Goal: Information Seeking & Learning: Learn about a topic

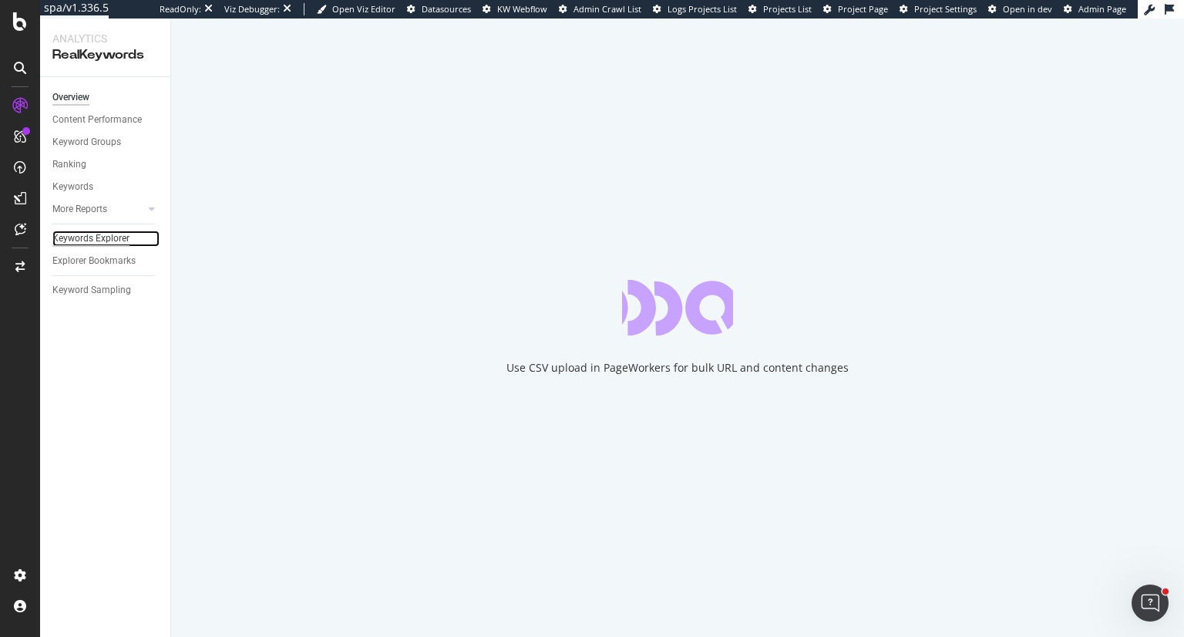
click at [103, 242] on div "Keywords Explorer" at bounding box center [90, 238] width 77 height 16
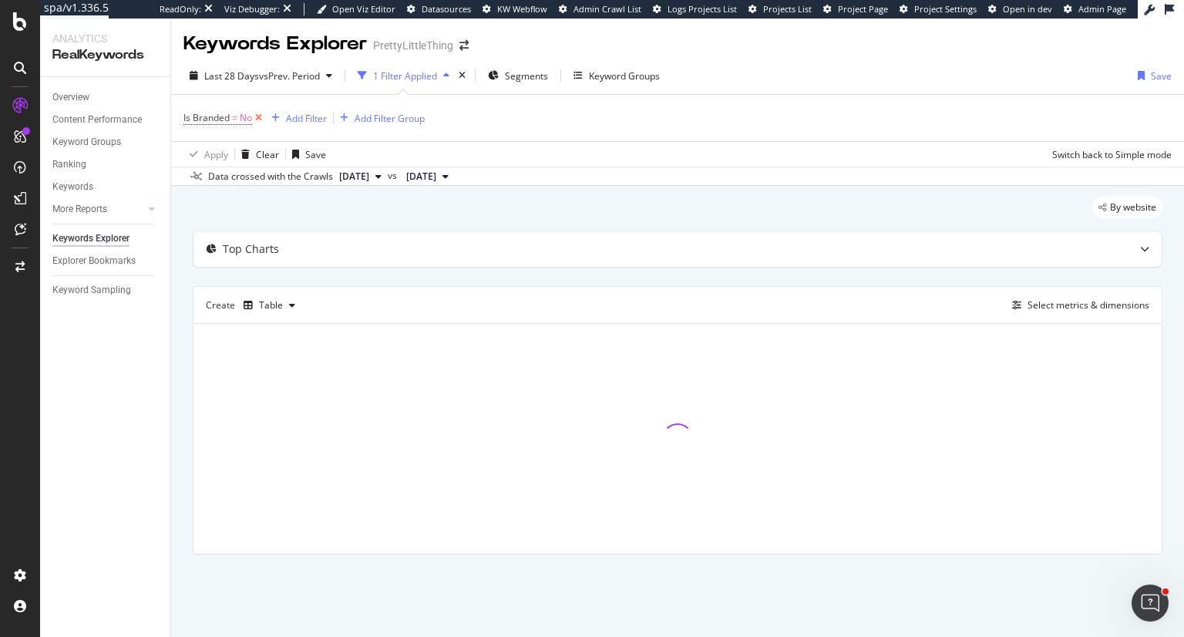
click at [259, 118] on icon at bounding box center [258, 117] width 13 height 15
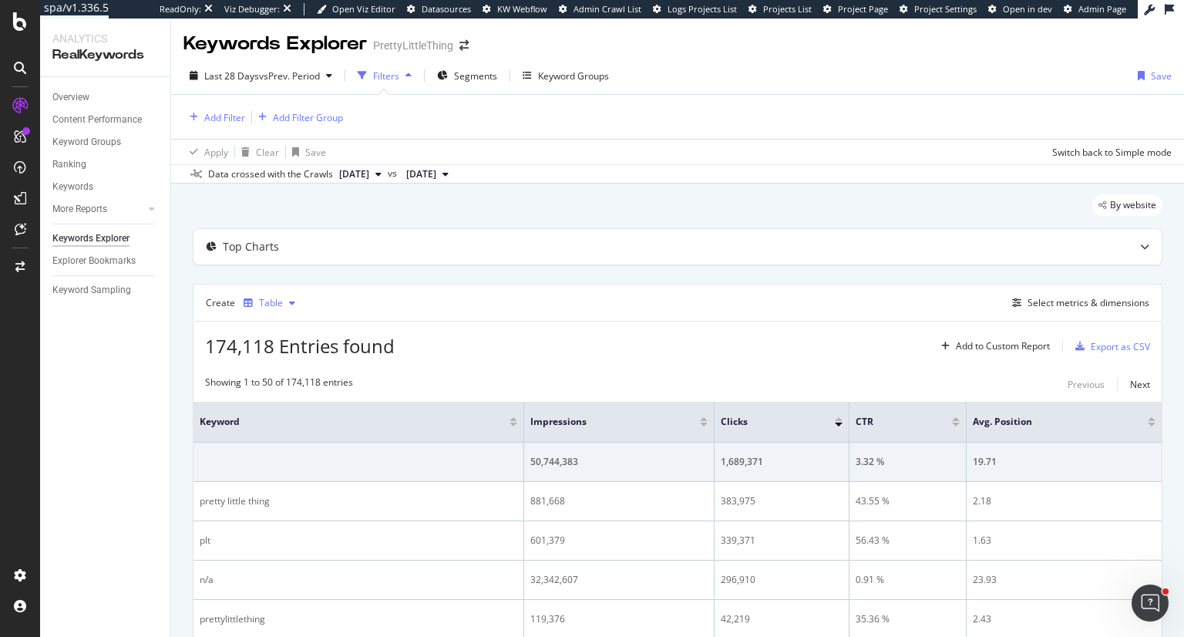
click at [277, 304] on div "Table" at bounding box center [271, 302] width 24 height 9
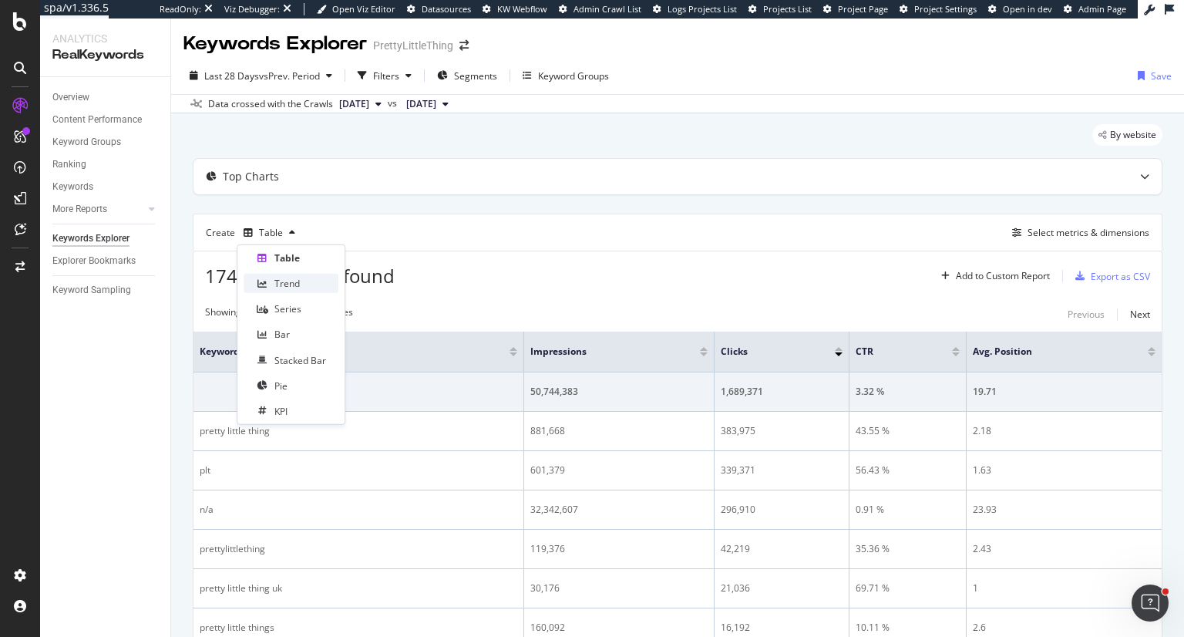
click at [281, 281] on div "Trend" at bounding box center [286, 283] width 25 height 13
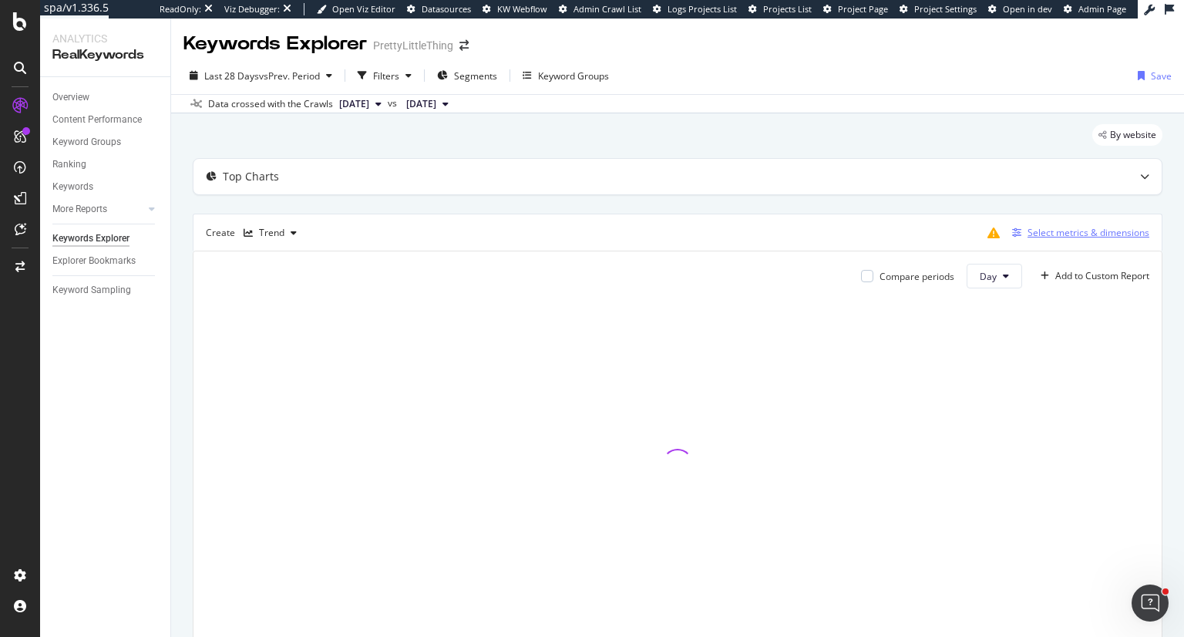
click at [1039, 233] on div "Select metrics & dimensions" at bounding box center [1088, 232] width 122 height 13
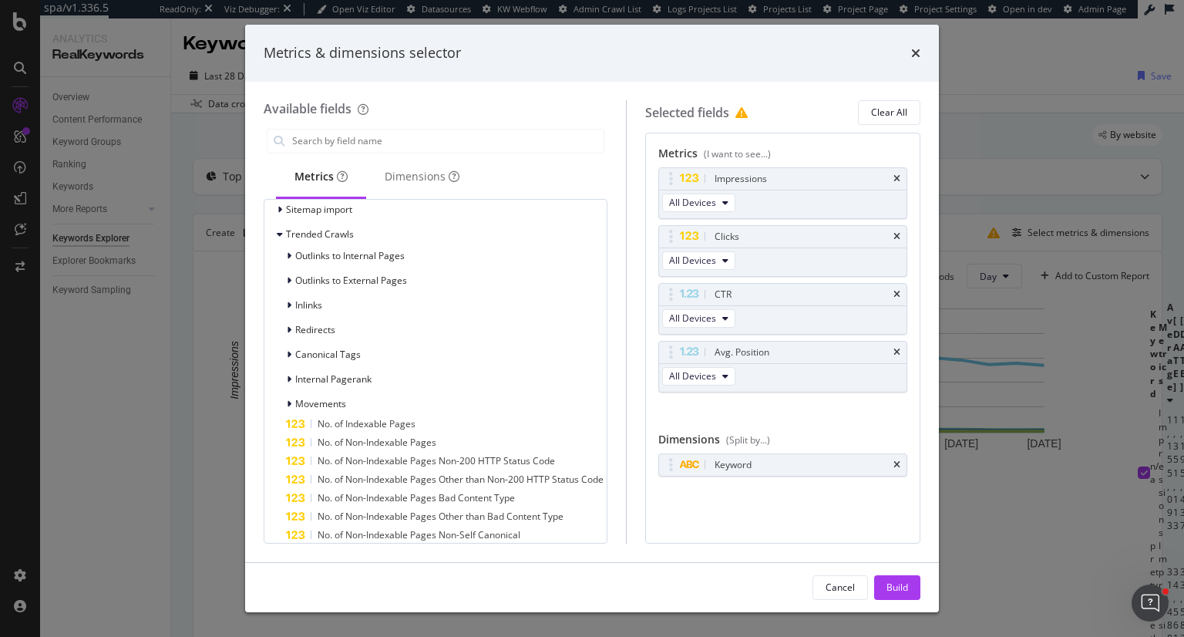
scroll to position [815, 0]
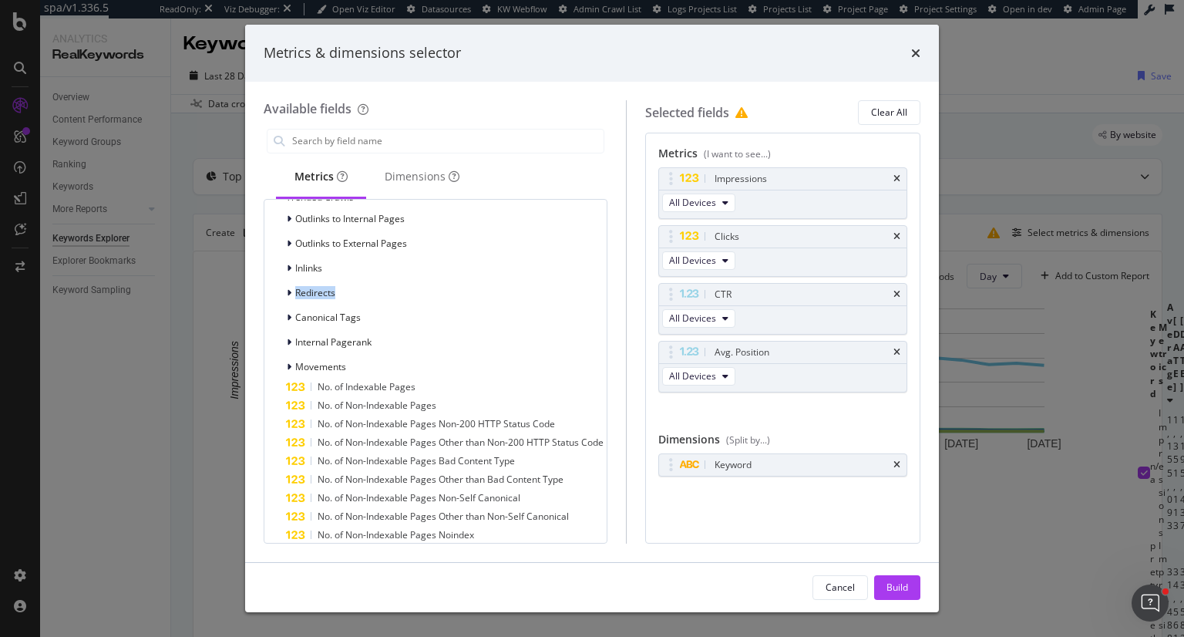
drag, startPoint x: 624, startPoint y: 281, endPoint x: 625, endPoint y: 263, distance: 18.5
click at [624, 271] on div "Available fields Metrics Dimensions All fields URLs URL Scheme and Segmentation…" at bounding box center [445, 321] width 362 height 443
click at [375, 149] on input "modal" at bounding box center [447, 140] width 313 height 23
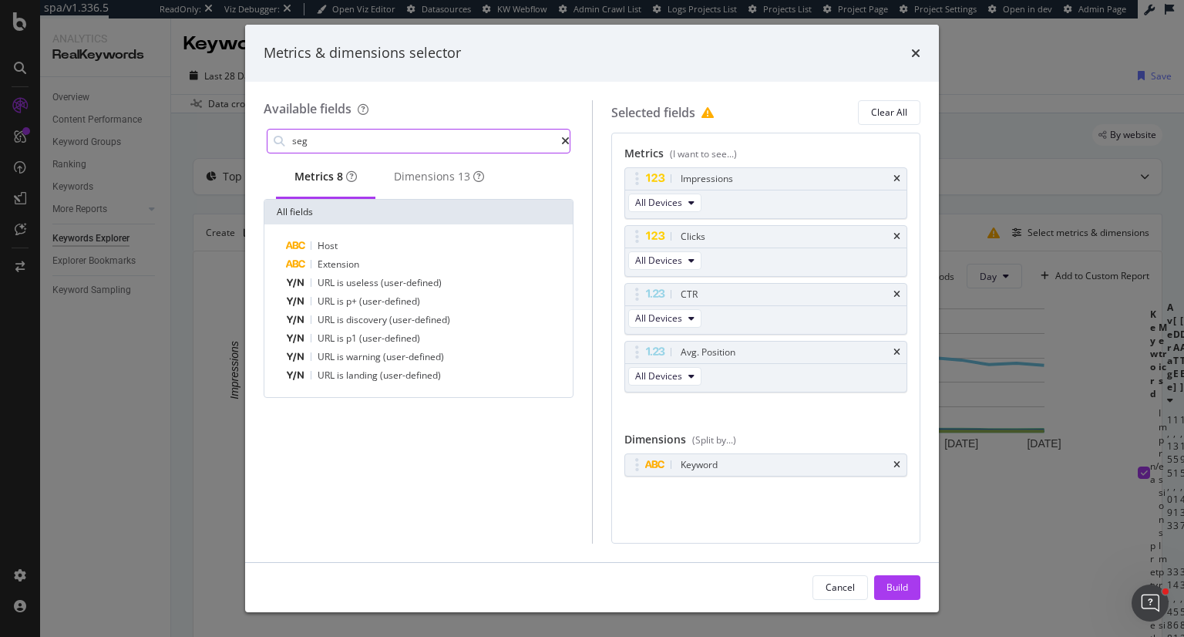
scroll to position [0, 0]
click at [435, 180] on div "Dimensions 13" at bounding box center [439, 176] width 90 height 15
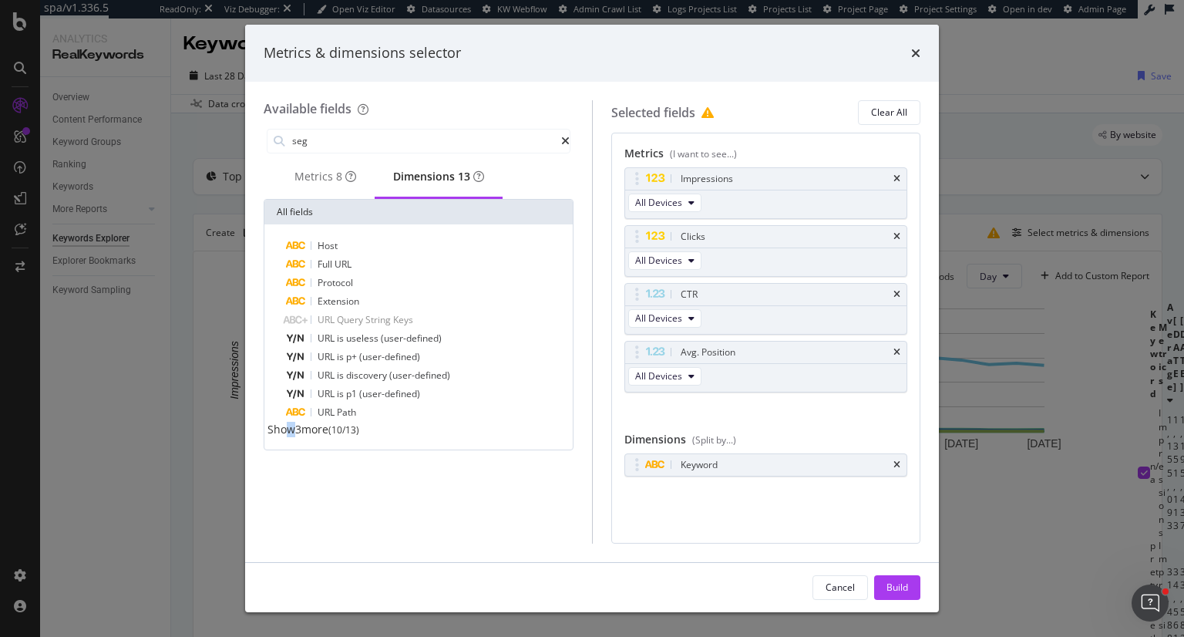
click at [299, 436] on span "Show 3 more" at bounding box center [297, 429] width 61 height 15
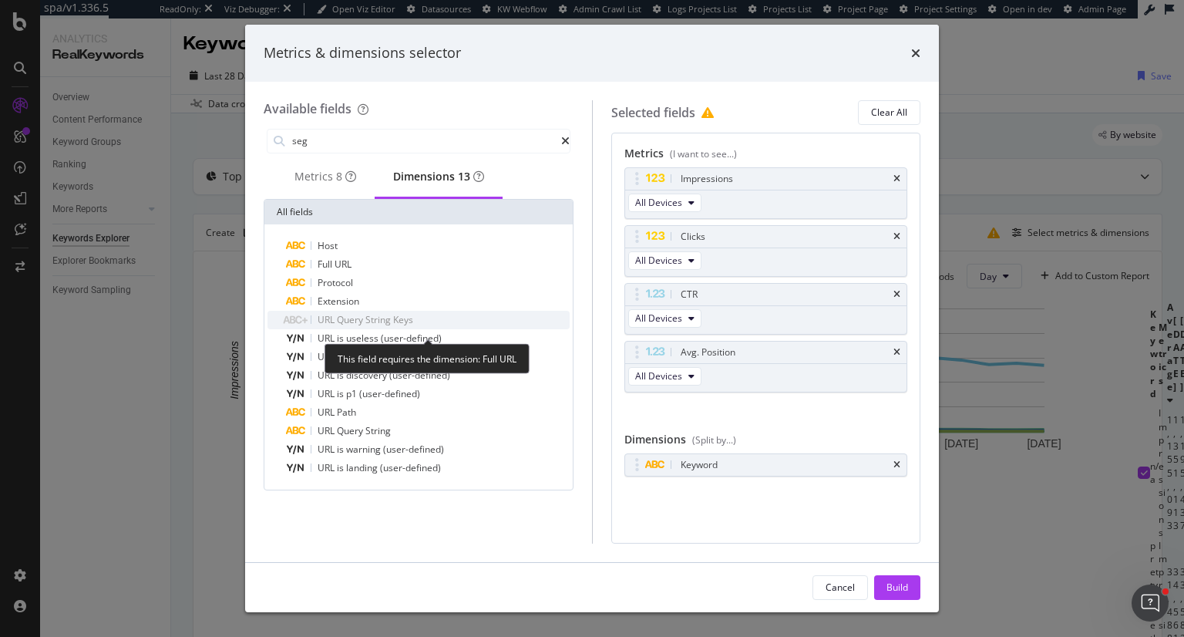
click at [358, 324] on span "Query" at bounding box center [351, 319] width 29 height 13
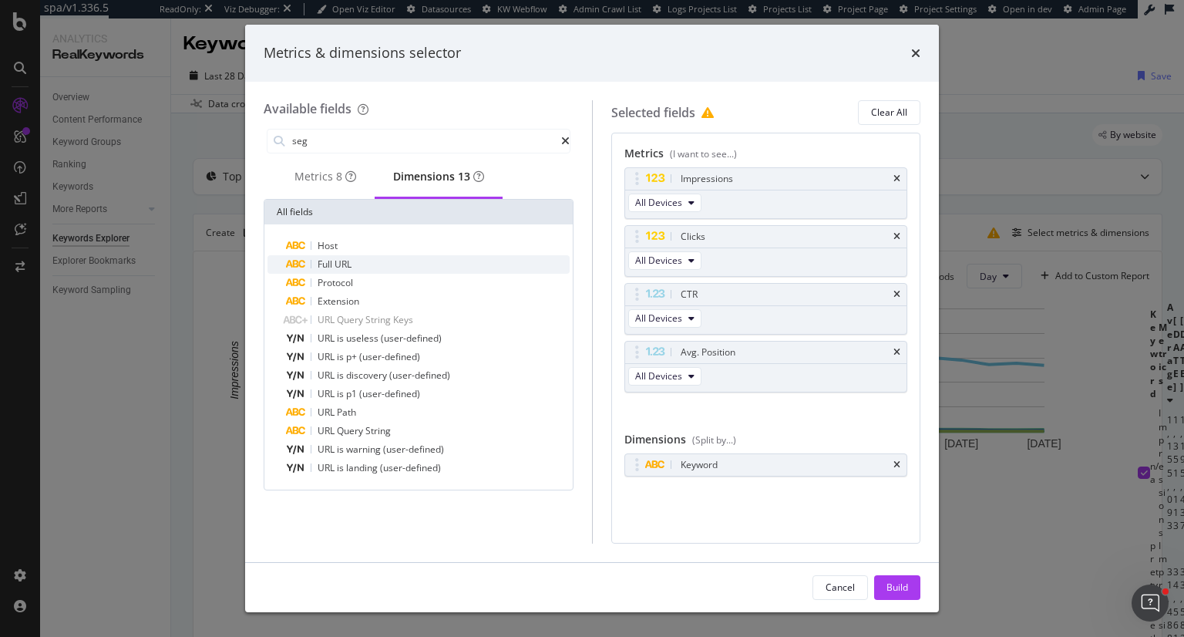
click at [361, 264] on div "Full URL" at bounding box center [428, 264] width 284 height 18
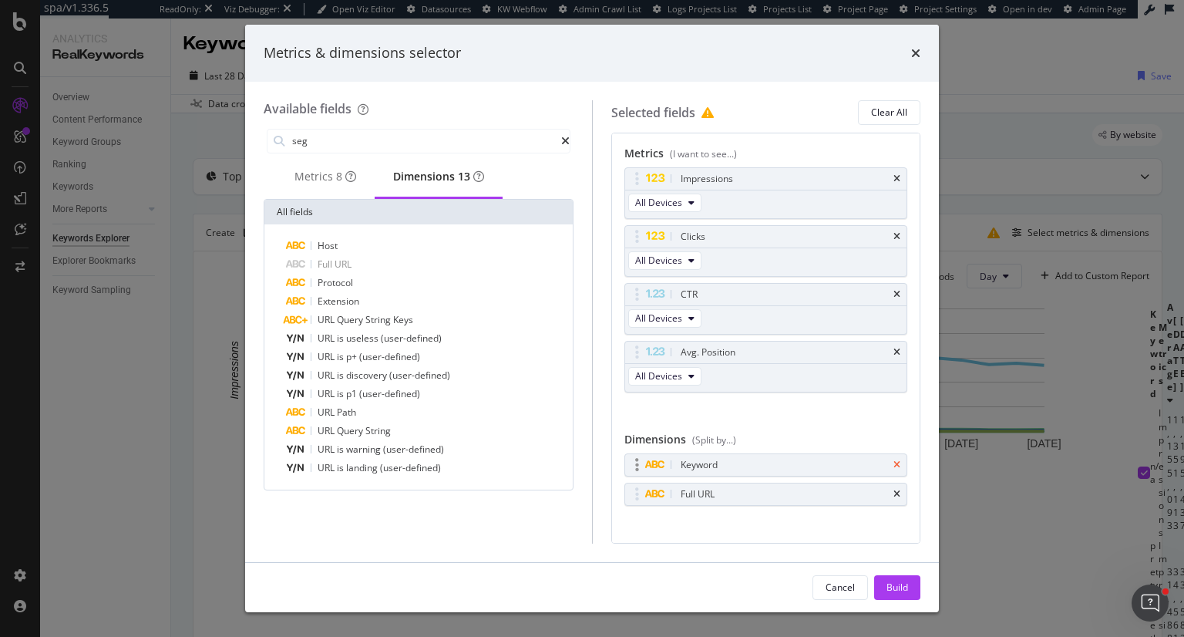
click at [893, 462] on icon "times" at bounding box center [896, 464] width 7 height 9
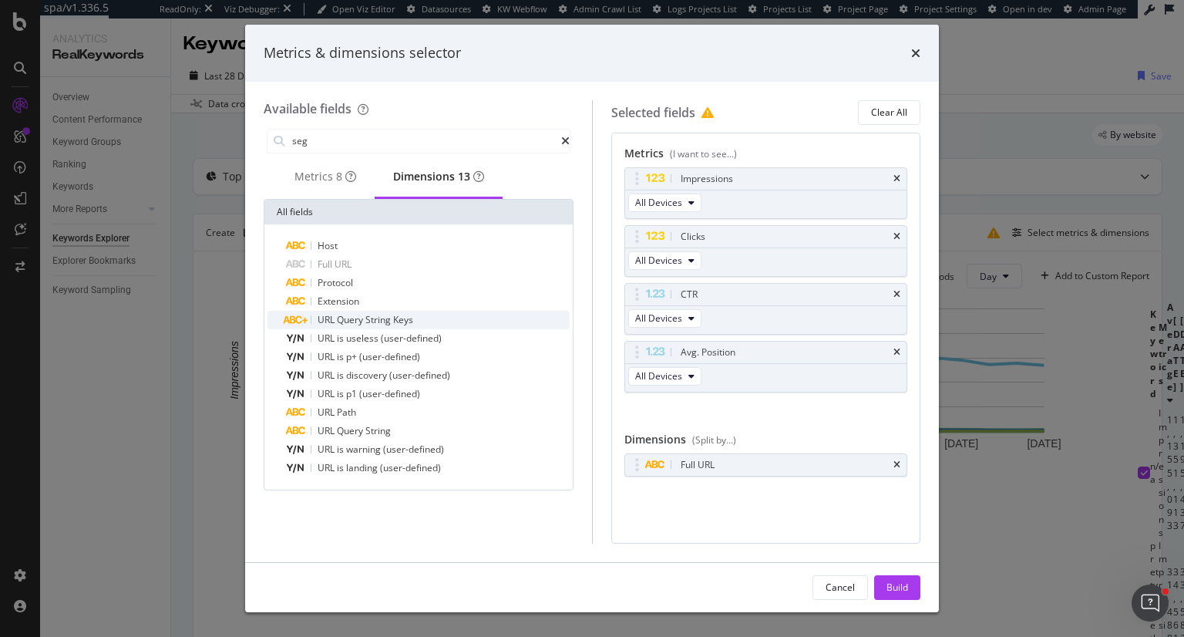
click at [416, 329] on div "URL Query String Keys" at bounding box center [428, 320] width 284 height 18
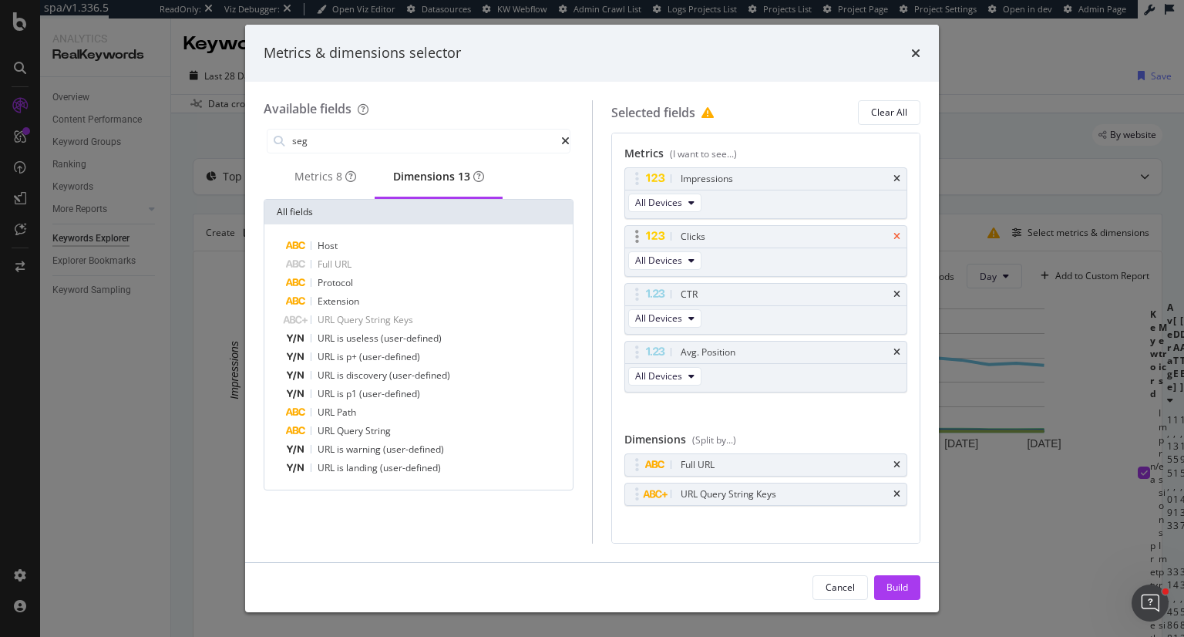
click at [893, 236] on icon "times" at bounding box center [896, 236] width 7 height 9
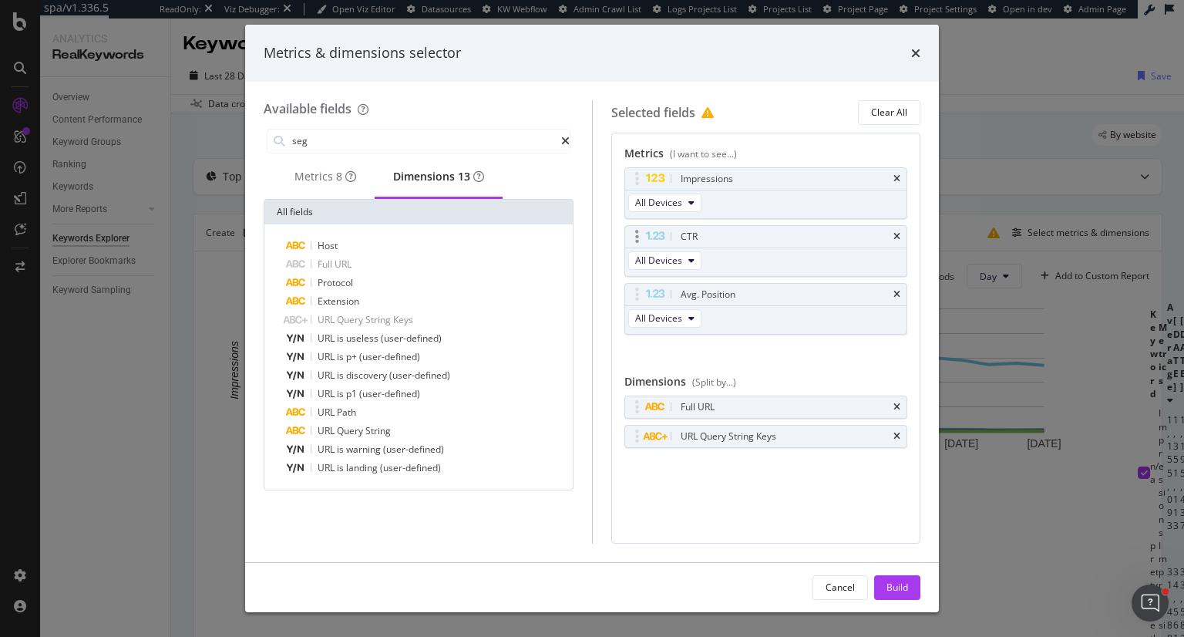
click at [903, 234] on div "CTR" at bounding box center [766, 237] width 282 height 22
click at [900, 232] on icon "times" at bounding box center [896, 236] width 7 height 9
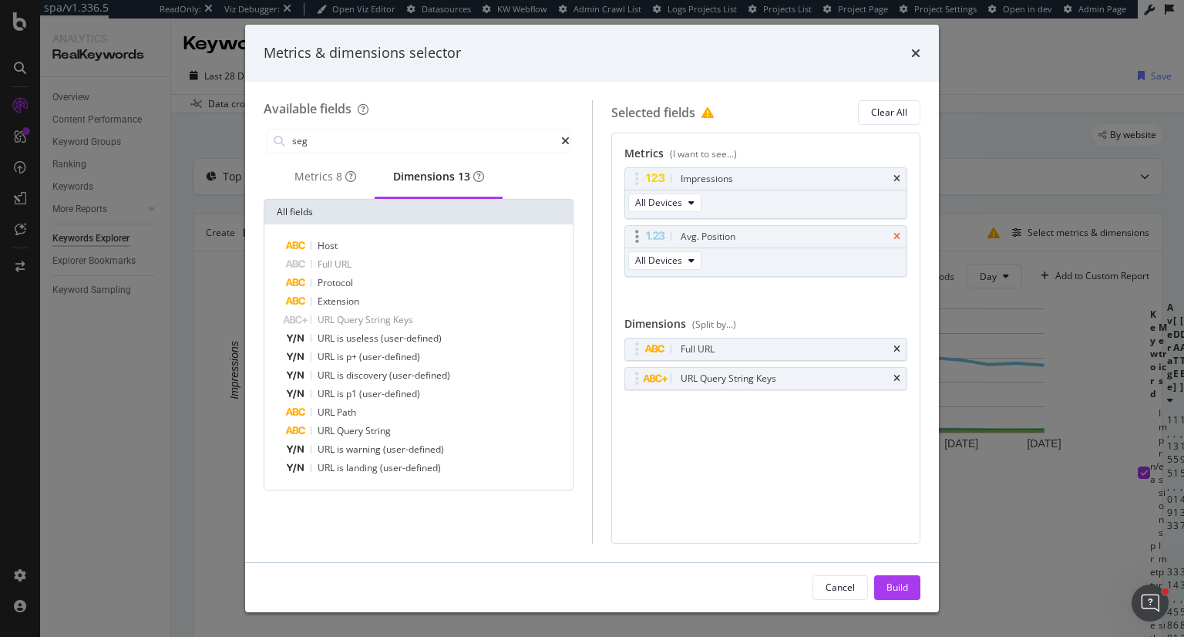
click at [894, 232] on icon "times" at bounding box center [896, 236] width 7 height 9
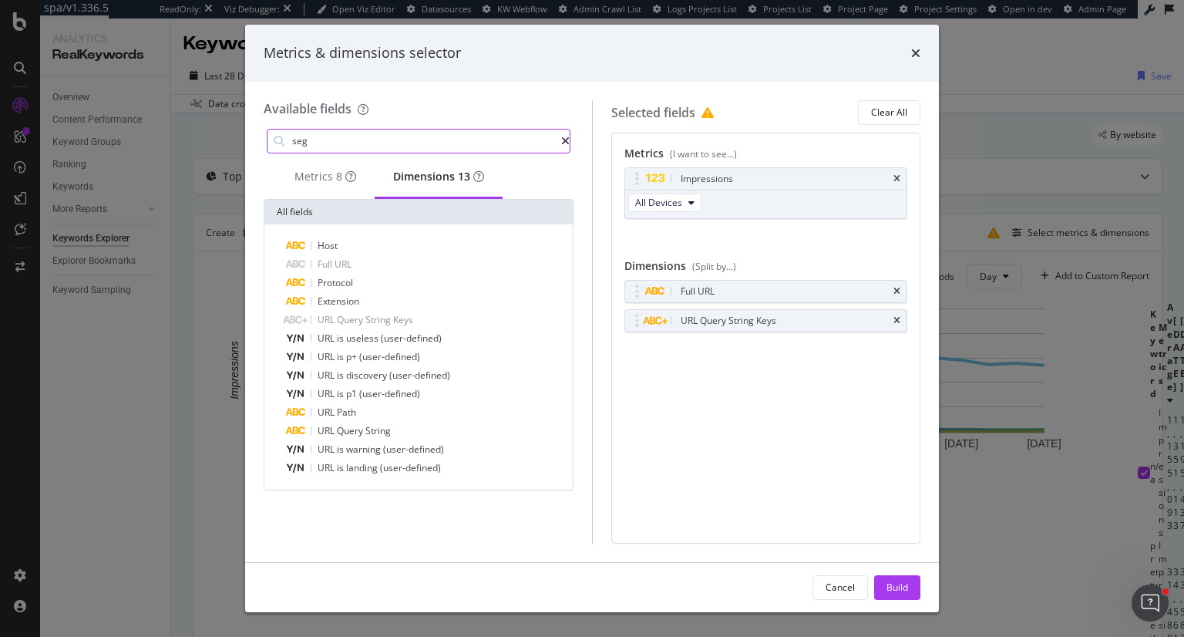
click at [372, 138] on input "seg" at bounding box center [426, 140] width 271 height 23
type input "urls"
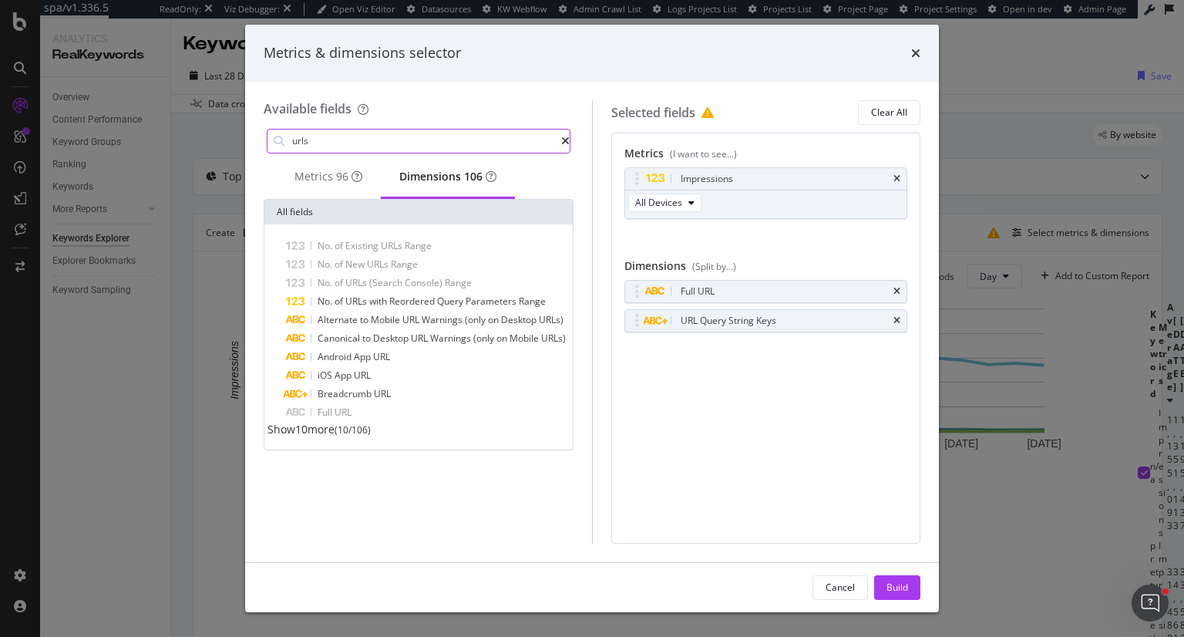
drag, startPoint x: 459, startPoint y: 135, endPoint x: 247, endPoint y: 138, distance: 212.8
click at [247, 138] on div "Available fields urls Metrics 96 Dimensions 106 All fields No. of Existing URLs…" at bounding box center [592, 322] width 694 height 480
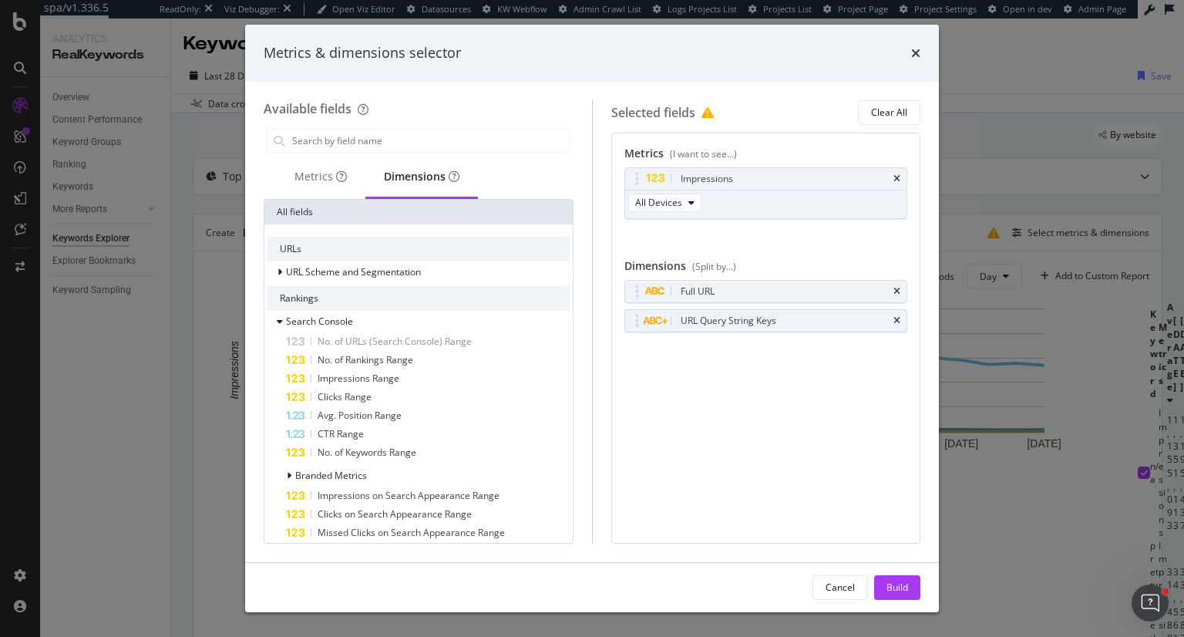
click at [429, 180] on div "Dimensions" at bounding box center [422, 176] width 76 height 15
click at [425, 177] on div "Dimensions" at bounding box center [422, 176] width 76 height 15
click at [311, 170] on div "Metrics" at bounding box center [320, 176] width 52 height 15
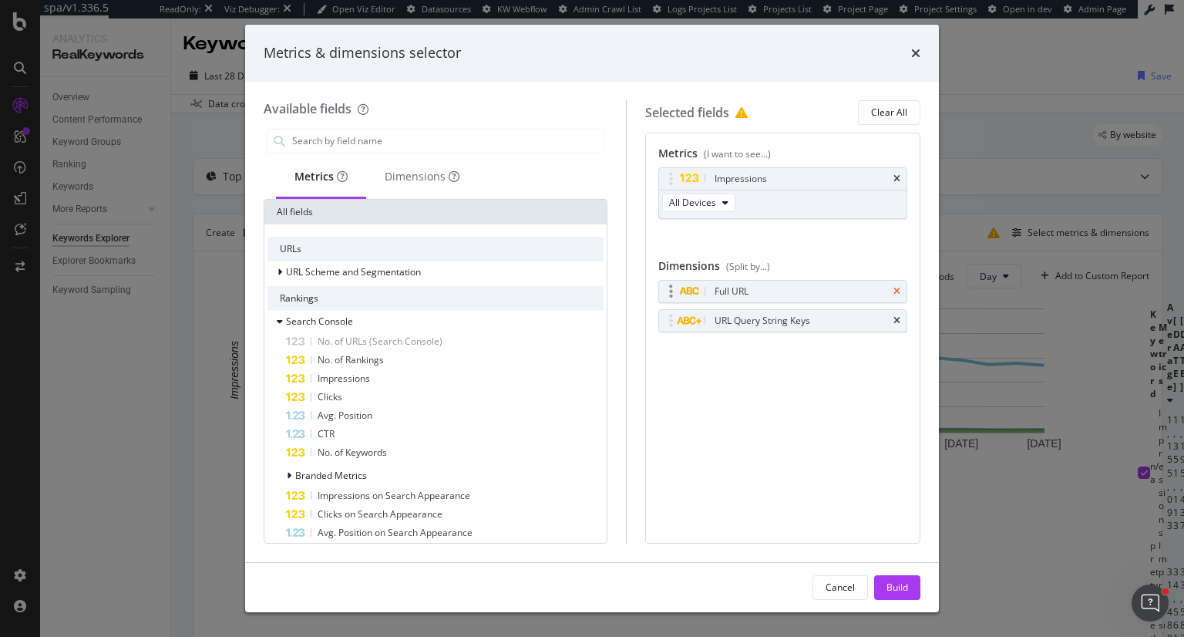
click at [897, 288] on icon "times" at bounding box center [896, 291] width 7 height 9
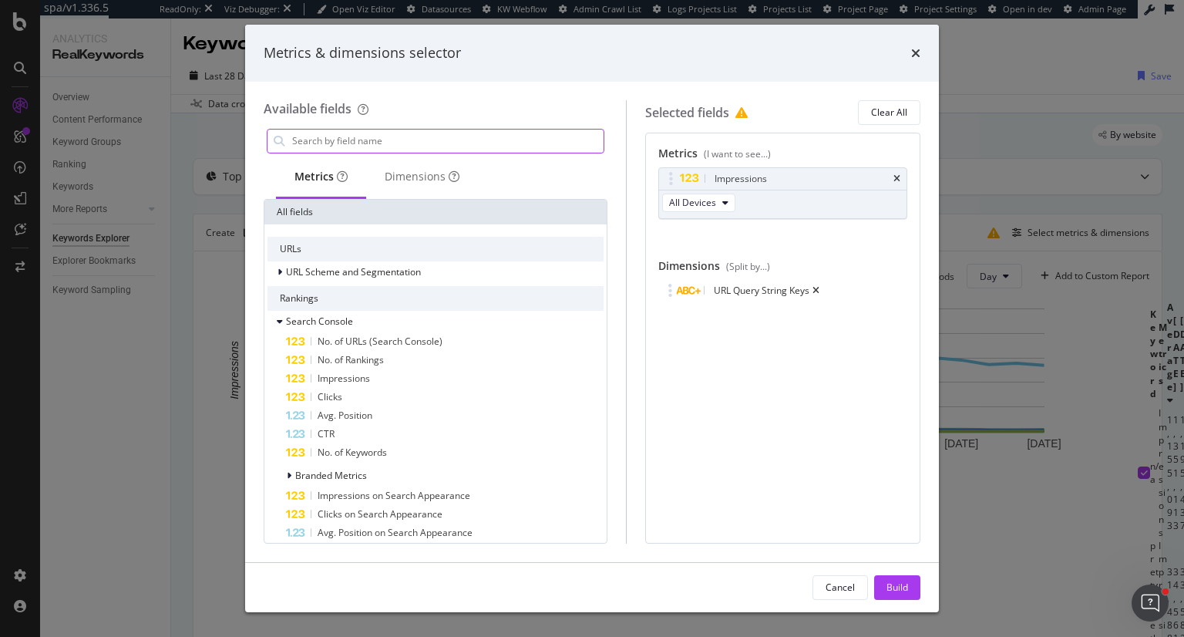
click at [375, 130] on input "modal" at bounding box center [447, 140] width 313 height 23
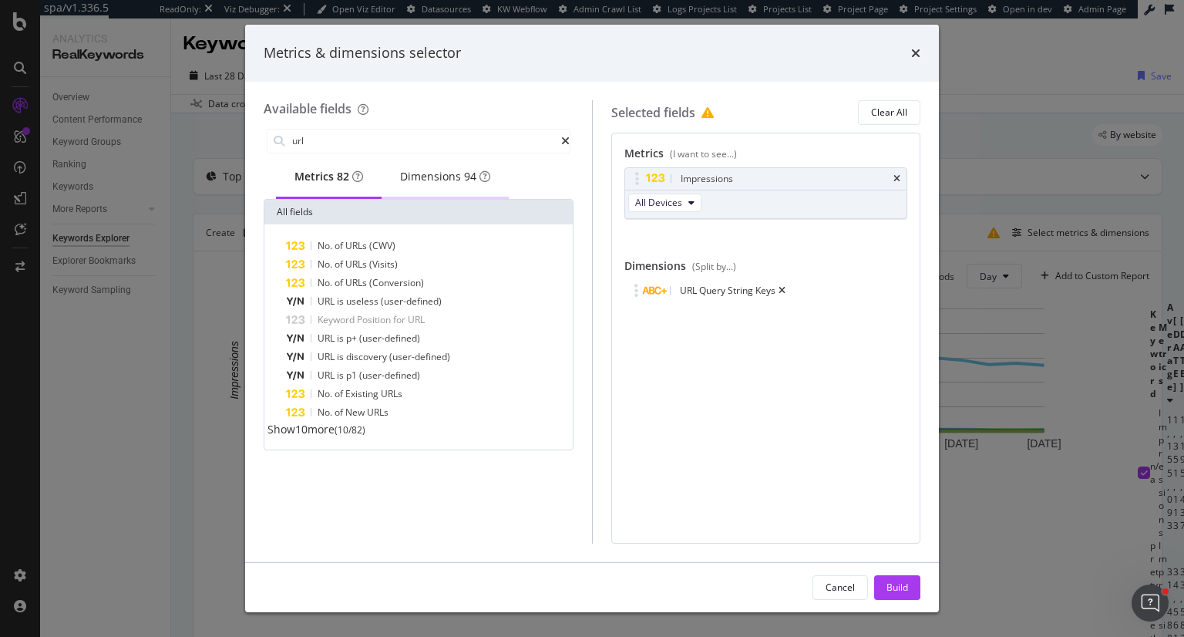
click at [456, 184] on div "Dimensions 94" at bounding box center [445, 176] width 90 height 15
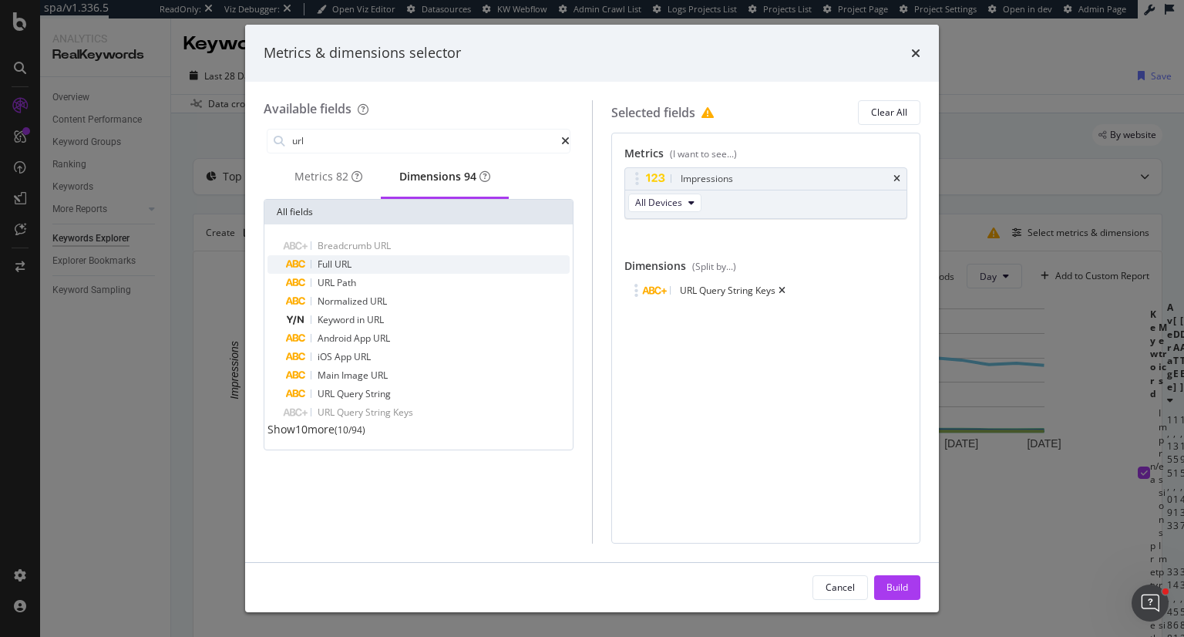
click at [351, 271] on span "URL" at bounding box center [343, 263] width 17 height 13
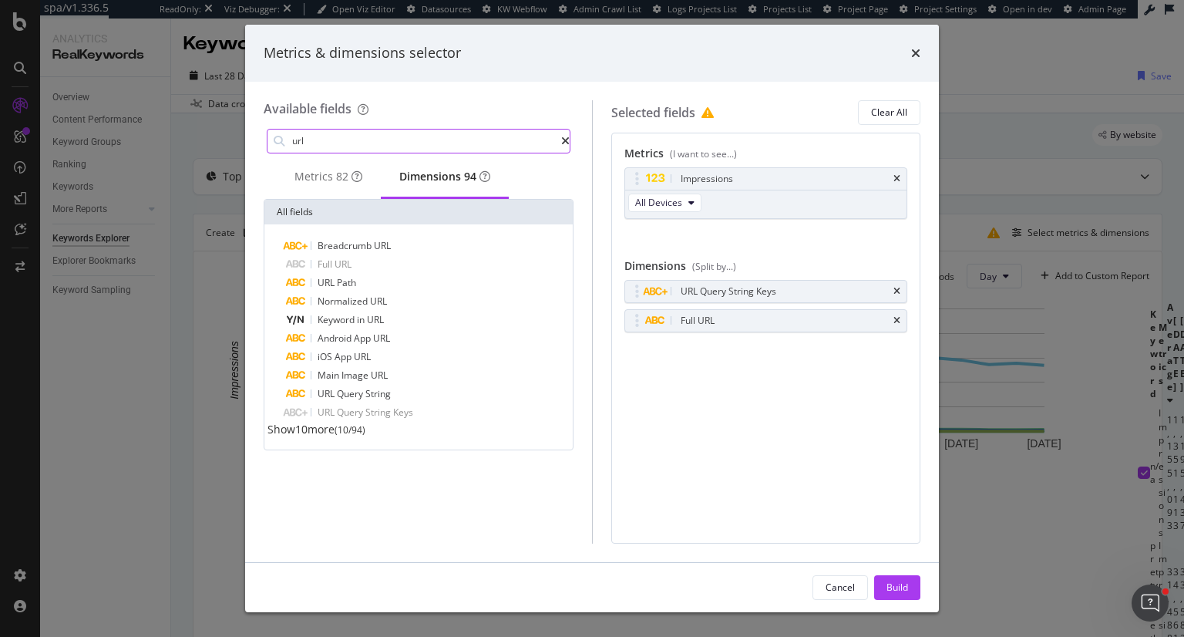
click at [343, 140] on input "url" at bounding box center [426, 140] width 271 height 23
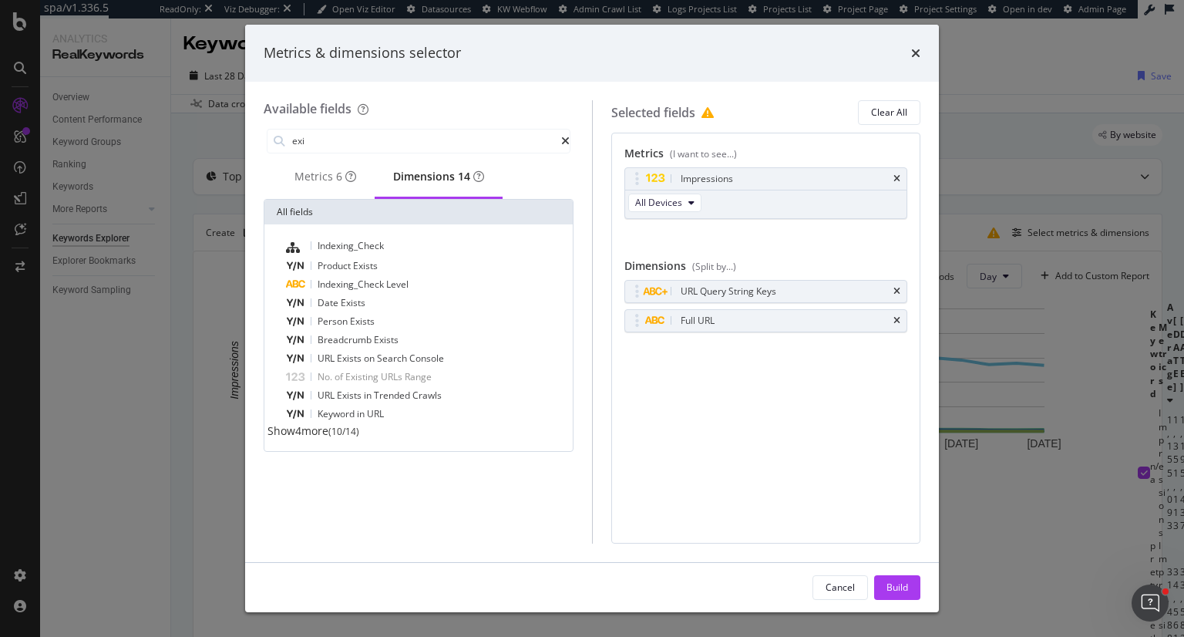
click at [314, 438] on span "Show 4 more" at bounding box center [297, 430] width 61 height 15
click at [318, 173] on div "Metrics 6" at bounding box center [325, 176] width 62 height 15
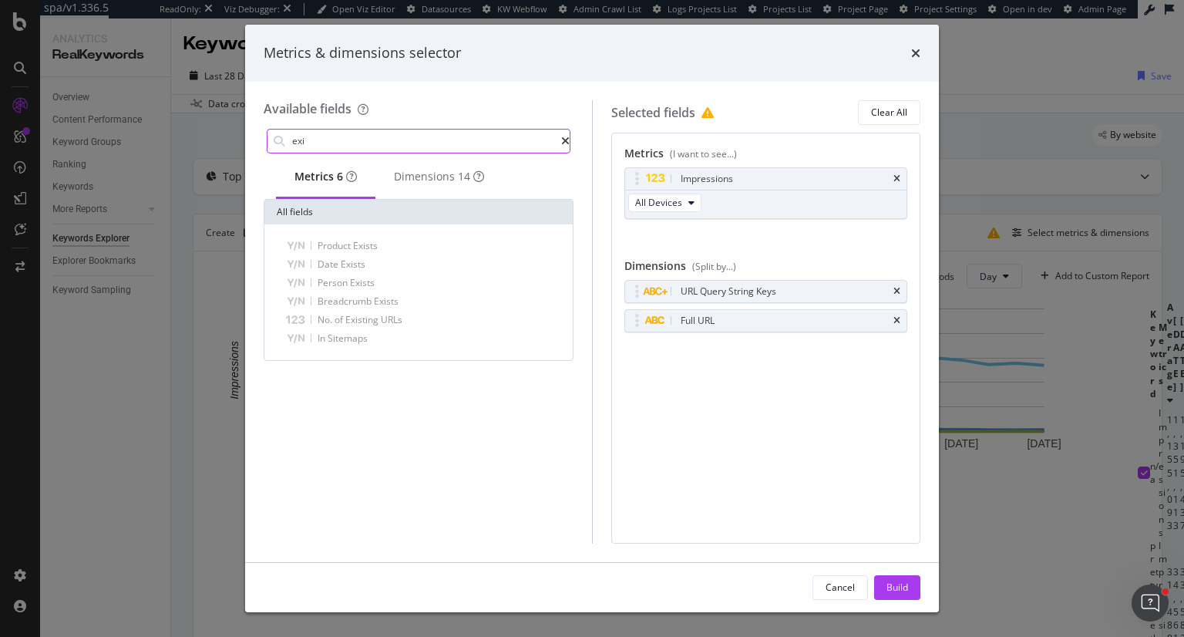
click at [353, 142] on input "exi" at bounding box center [426, 140] width 271 height 23
click at [444, 179] on div "Dimensions 14" at bounding box center [439, 176] width 90 height 15
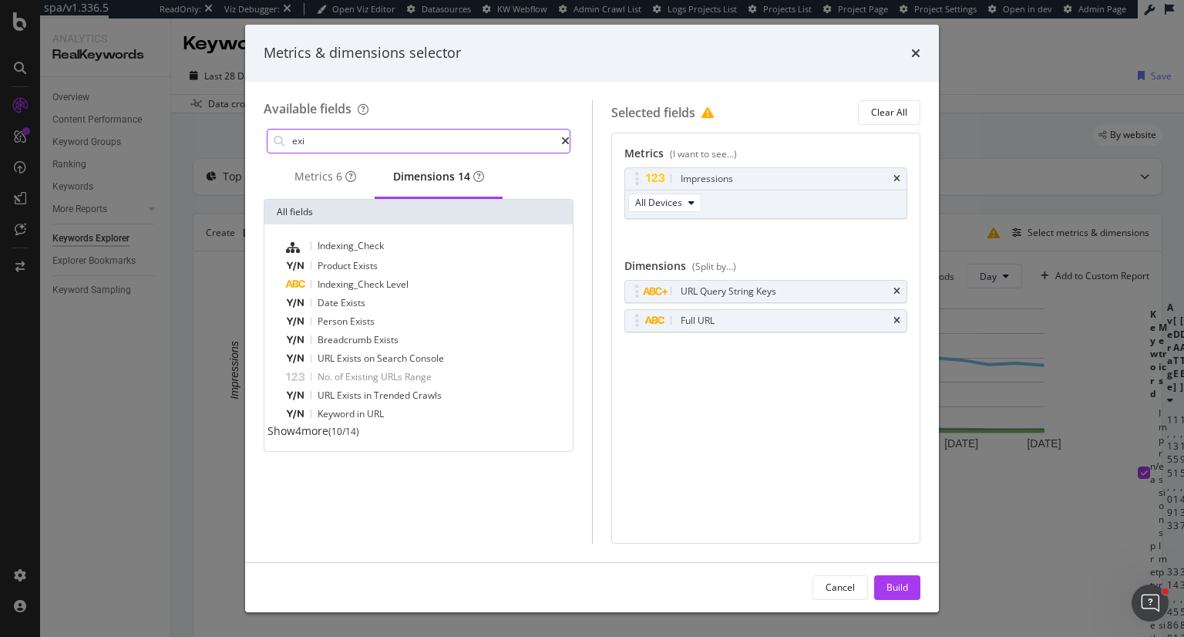
click at [351, 140] on input "exi" at bounding box center [426, 140] width 271 height 23
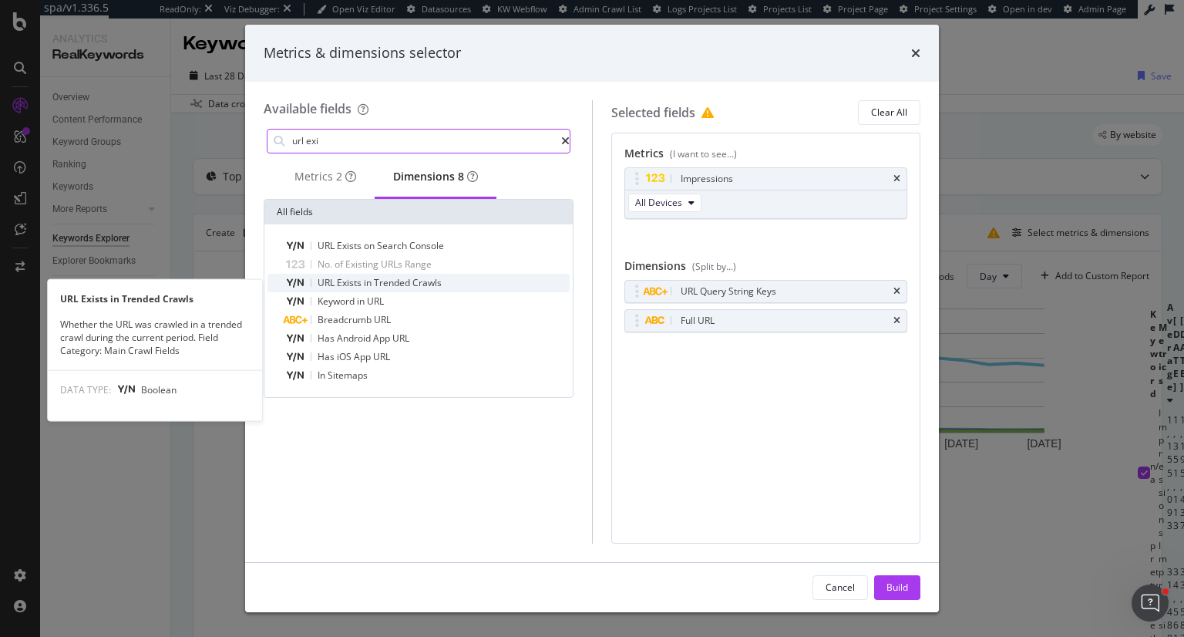
type input "url exi"
click at [412, 289] on span "Trended" at bounding box center [393, 282] width 39 height 13
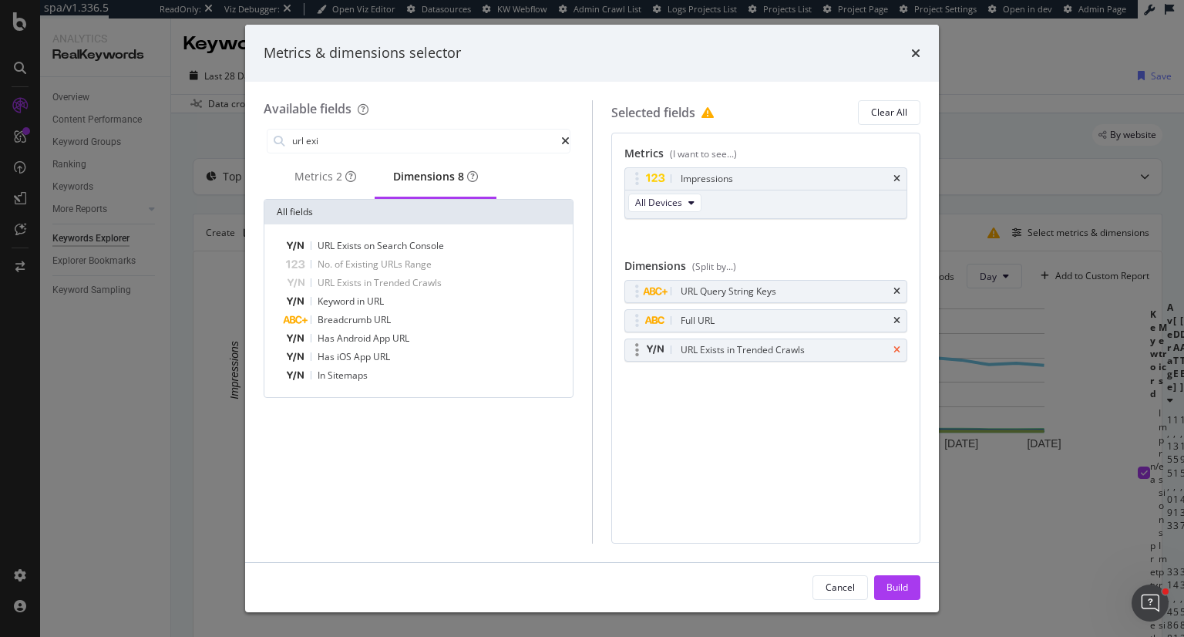
click at [897, 346] on icon "times" at bounding box center [896, 349] width 7 height 9
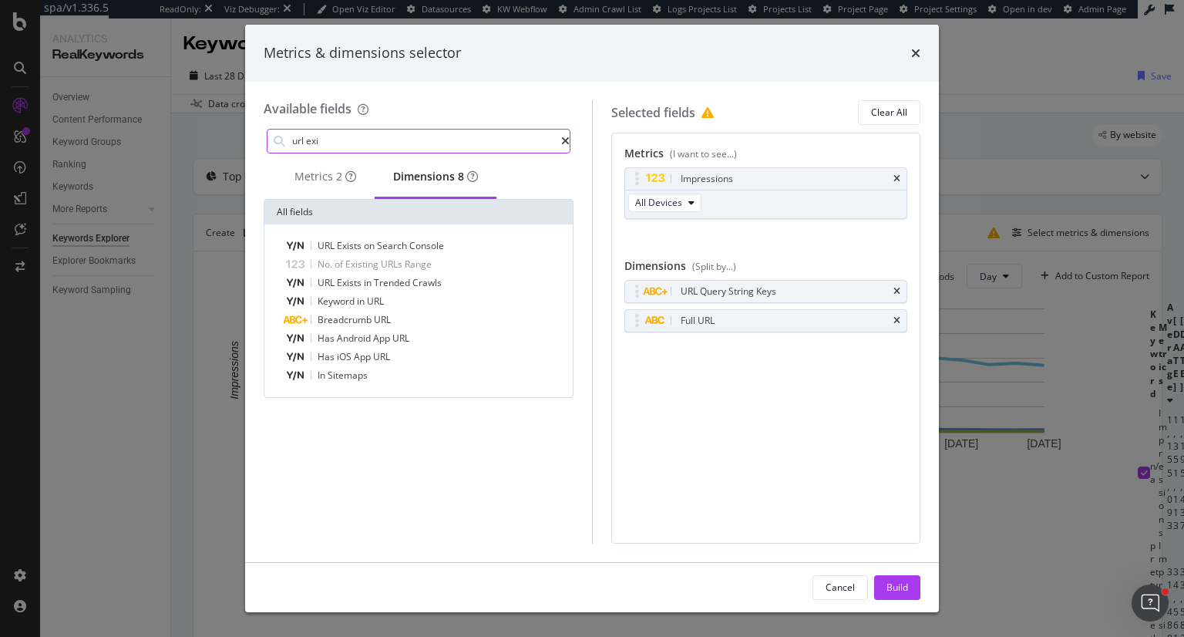
click at [331, 143] on input "url exi" at bounding box center [426, 140] width 271 height 23
click at [561, 145] on icon "modal" at bounding box center [565, 141] width 8 height 11
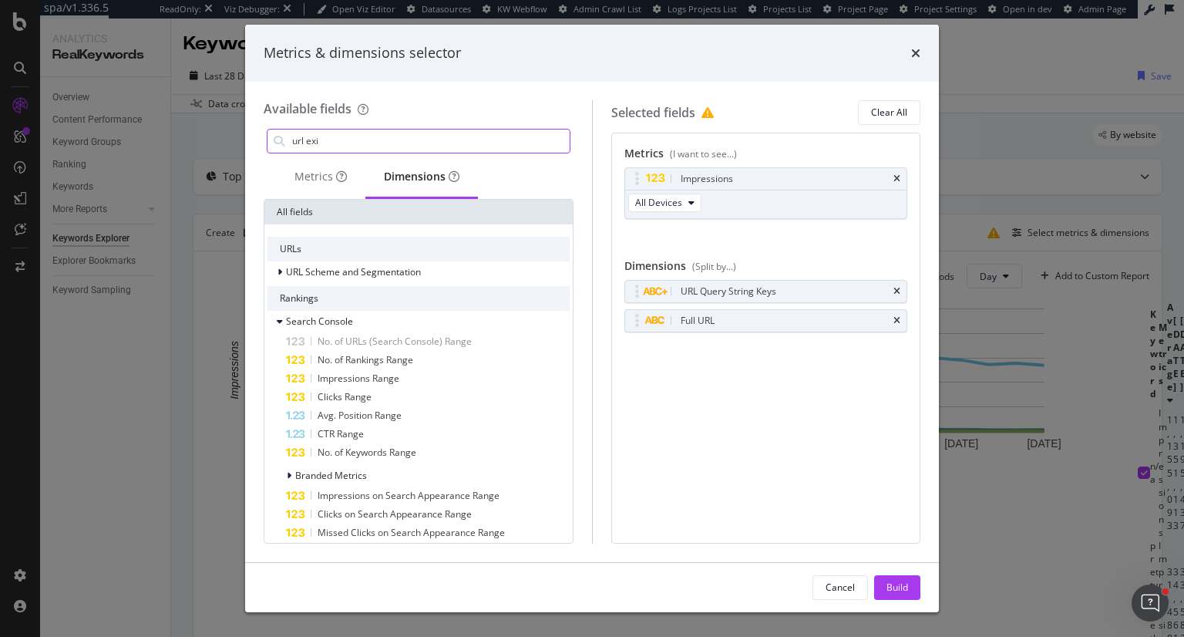
click at [374, 146] on input "url exi" at bounding box center [430, 140] width 279 height 23
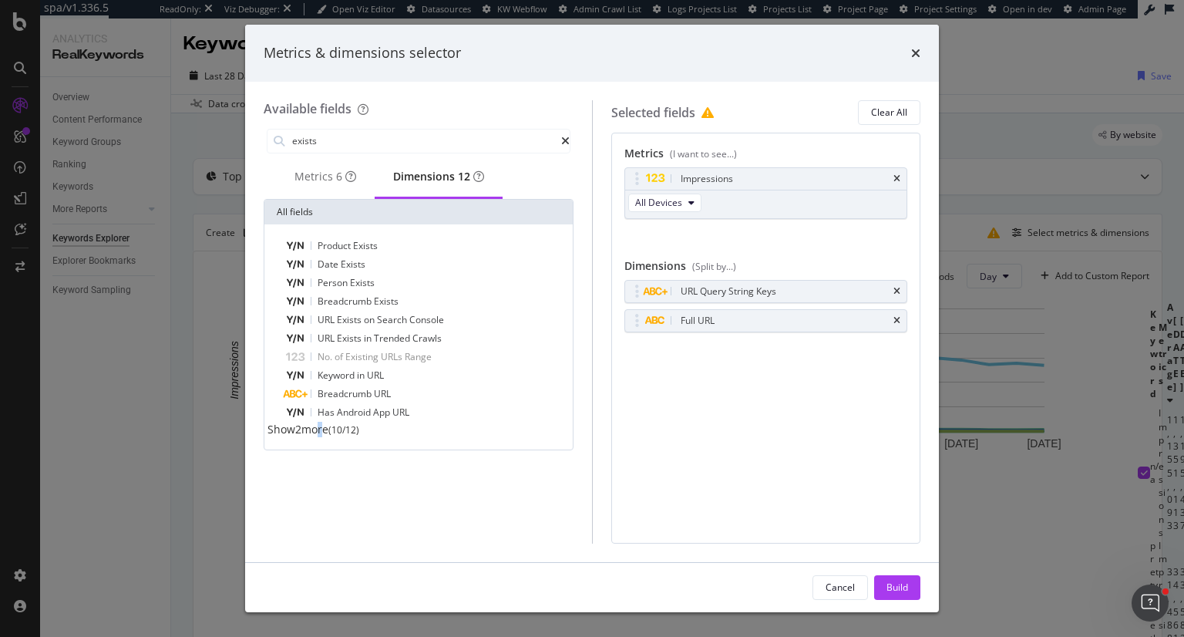
click at [324, 436] on span "Show 2 more" at bounding box center [297, 429] width 61 height 15
click at [891, 113] on div "Clear All" at bounding box center [889, 112] width 36 height 13
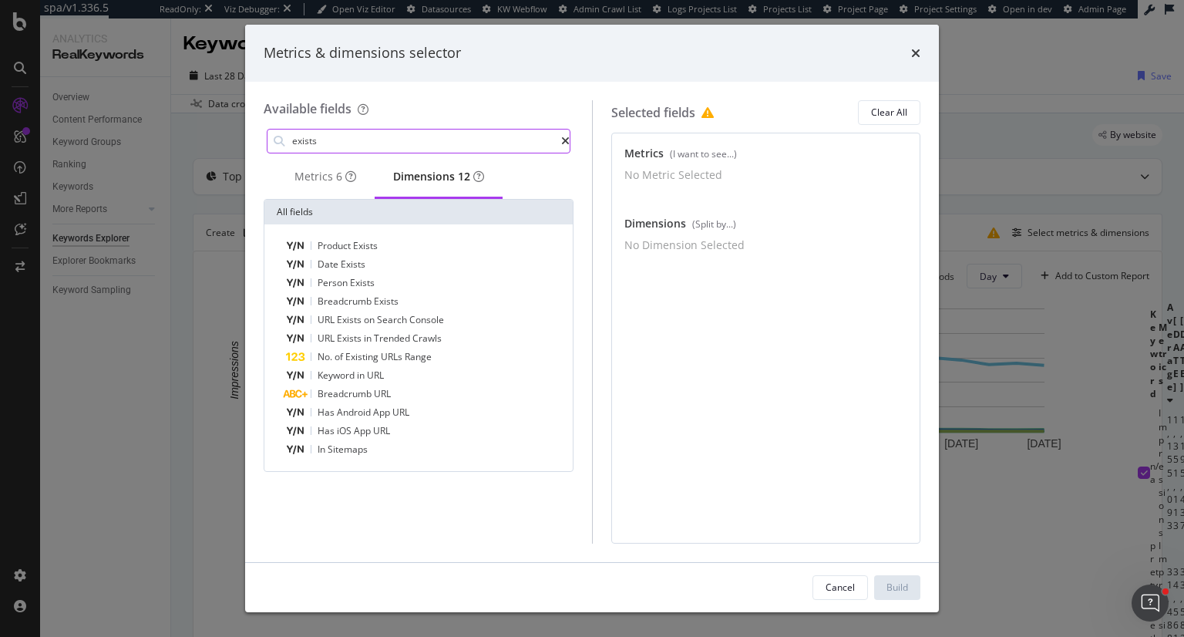
click at [448, 147] on input "exists" at bounding box center [426, 140] width 271 height 23
click at [302, 169] on div "Metrics 6" at bounding box center [325, 176] width 62 height 15
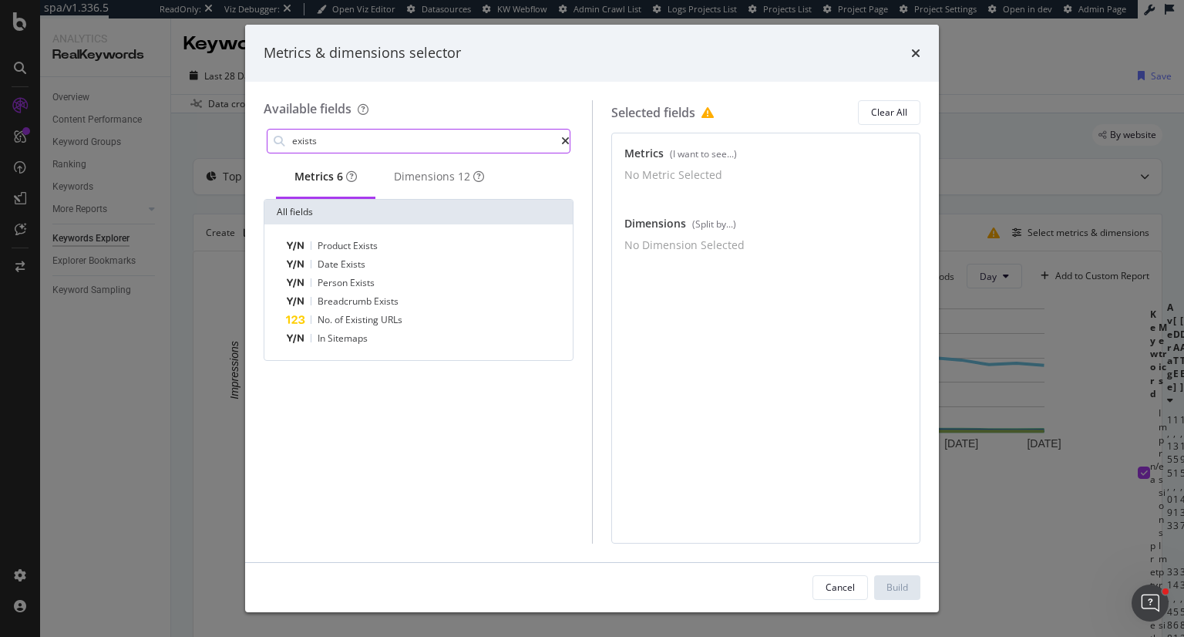
click at [459, 144] on input "exists" at bounding box center [426, 140] width 271 height 23
type input "exists"
click at [447, 173] on div "Dimensions 12" at bounding box center [439, 176] width 90 height 15
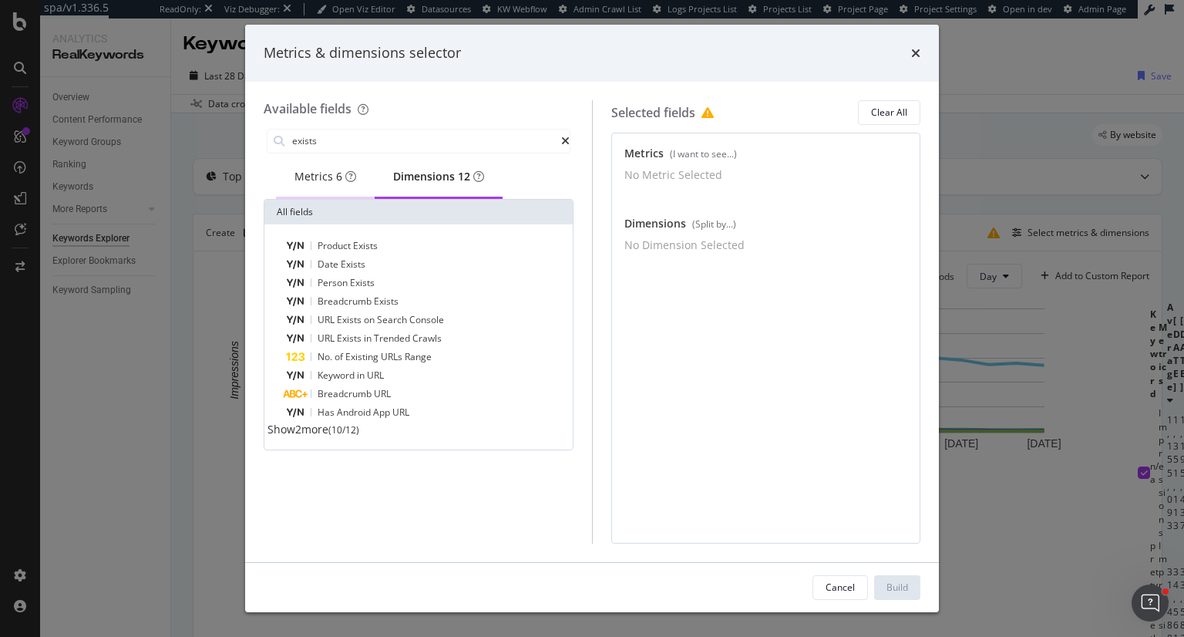
click at [319, 166] on div "Metrics 6" at bounding box center [325, 177] width 99 height 42
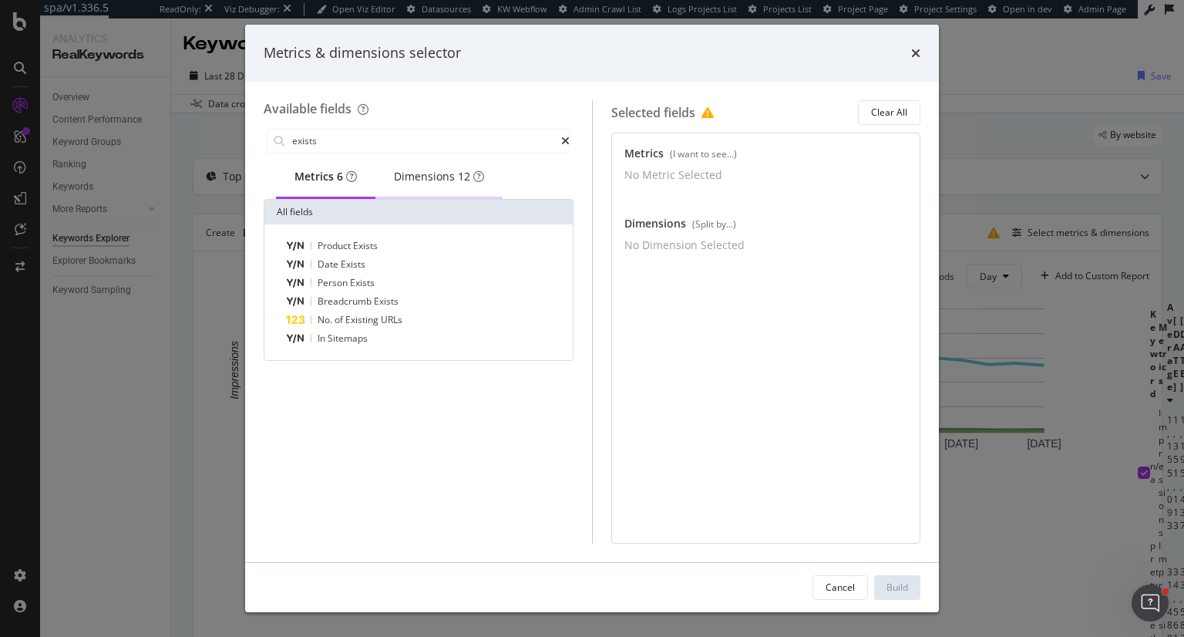
click at [450, 173] on div "Dimensions 12" at bounding box center [439, 176] width 90 height 15
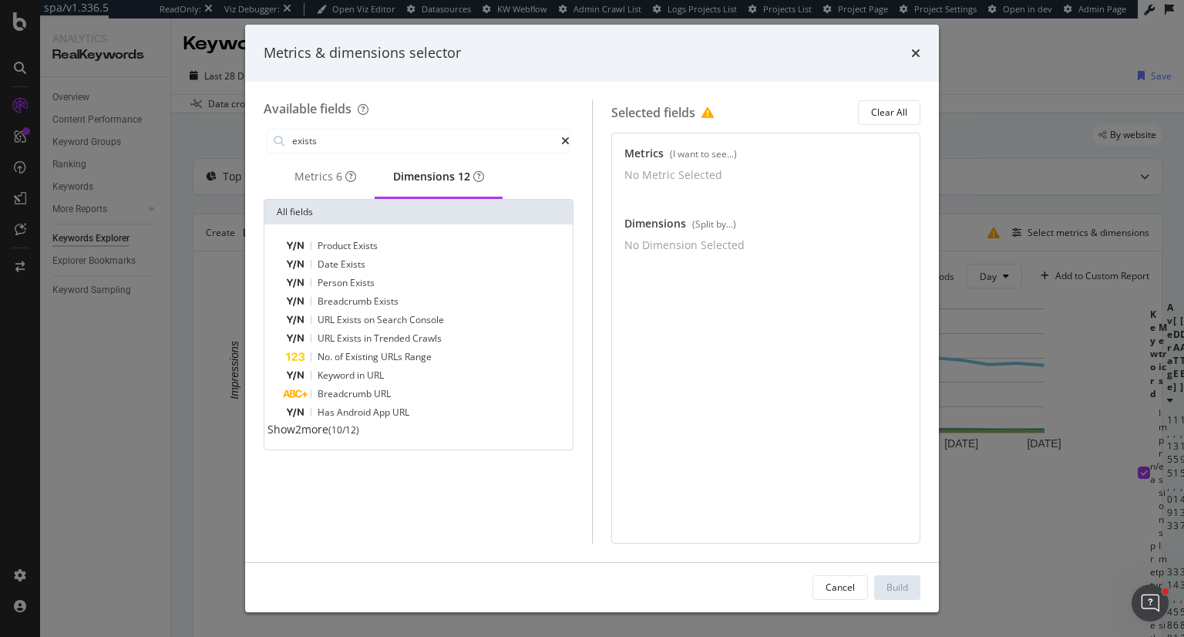
click at [325, 436] on span "Show 2 more" at bounding box center [297, 429] width 61 height 15
click at [563, 137] on div "modal" at bounding box center [565, 141] width 8 height 11
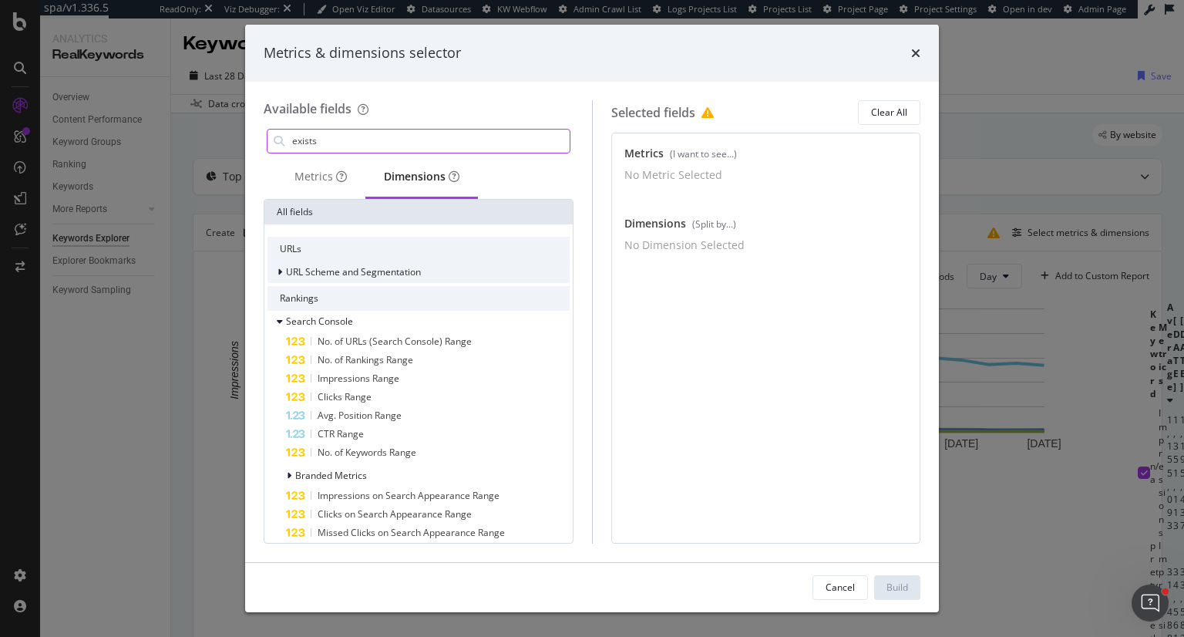
click at [282, 270] on div "modal" at bounding box center [281, 271] width 9 height 15
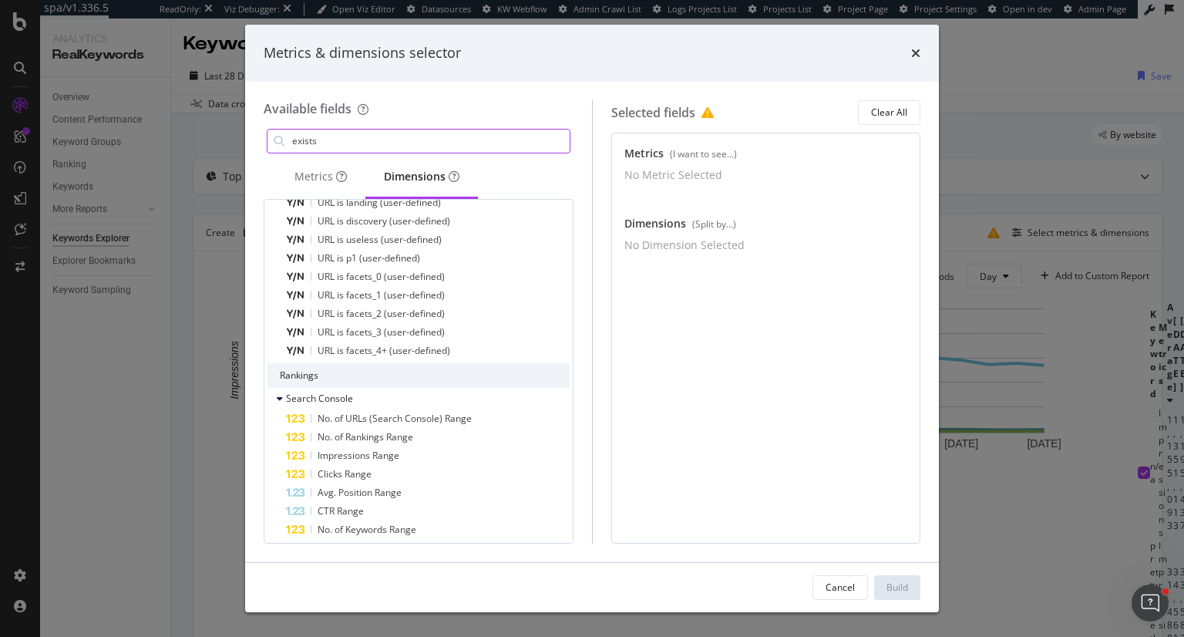
scroll to position [631, 0]
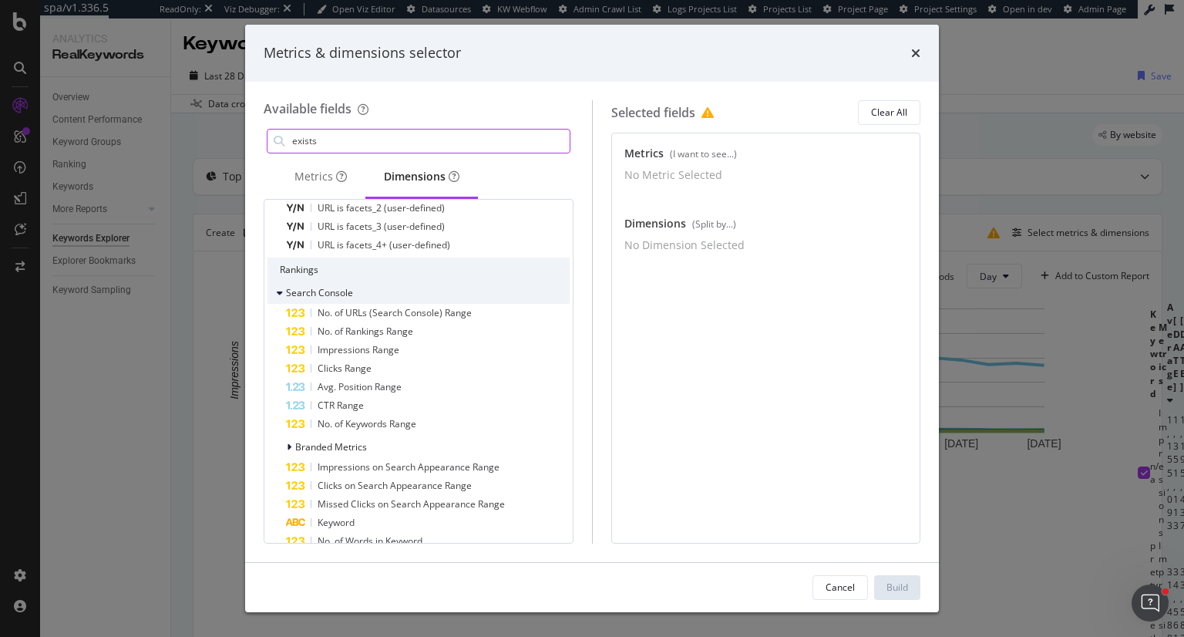
click at [280, 289] on icon "modal" at bounding box center [280, 292] width 6 height 9
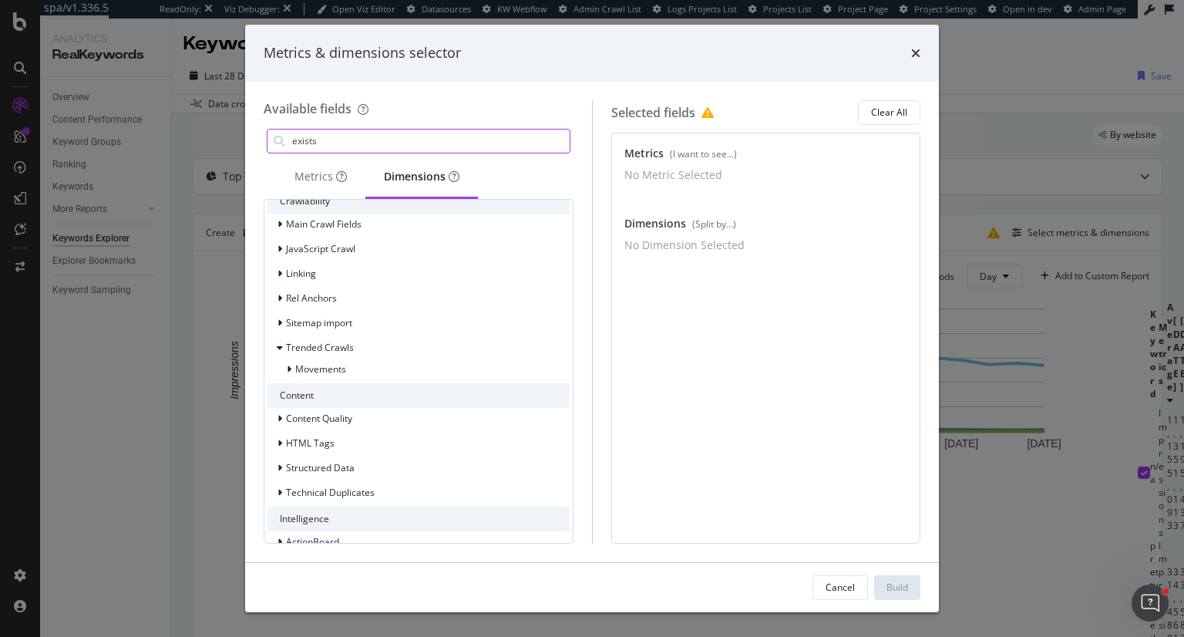
scroll to position [894, 0]
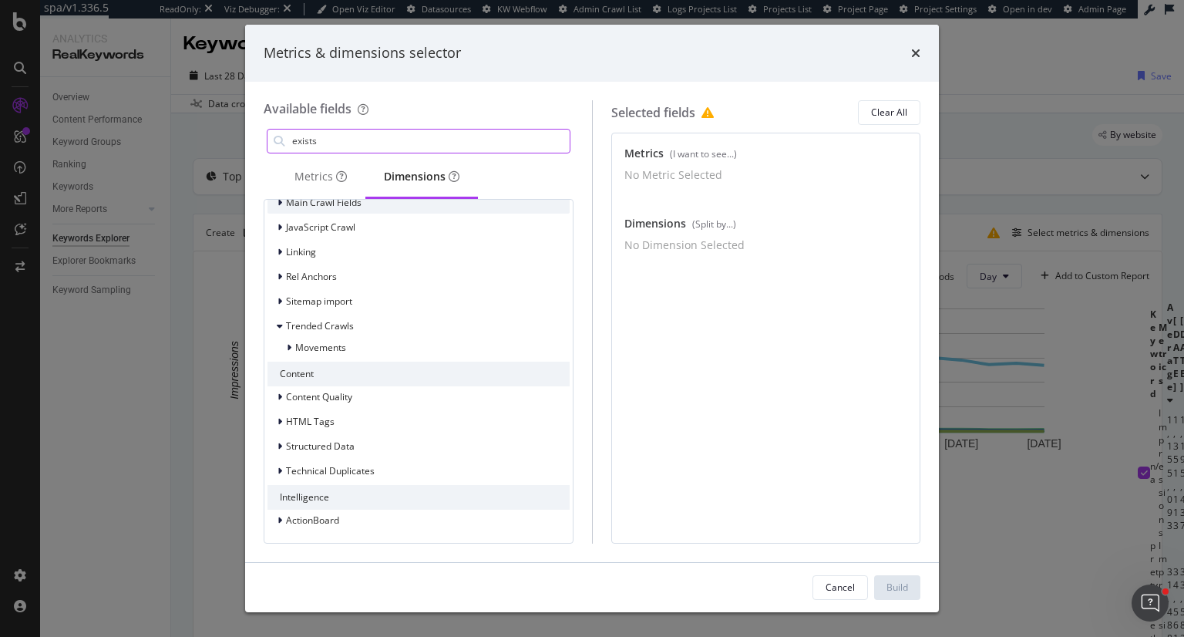
click at [281, 201] on icon "modal" at bounding box center [279, 202] width 5 height 9
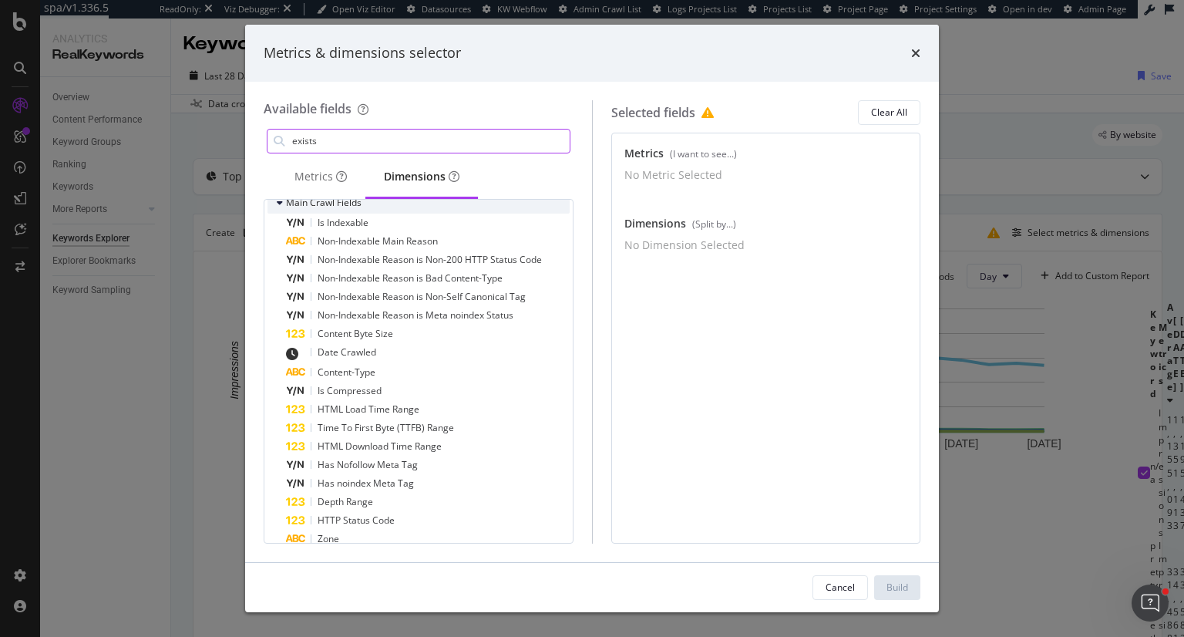
click at [281, 201] on icon "modal" at bounding box center [280, 202] width 6 height 9
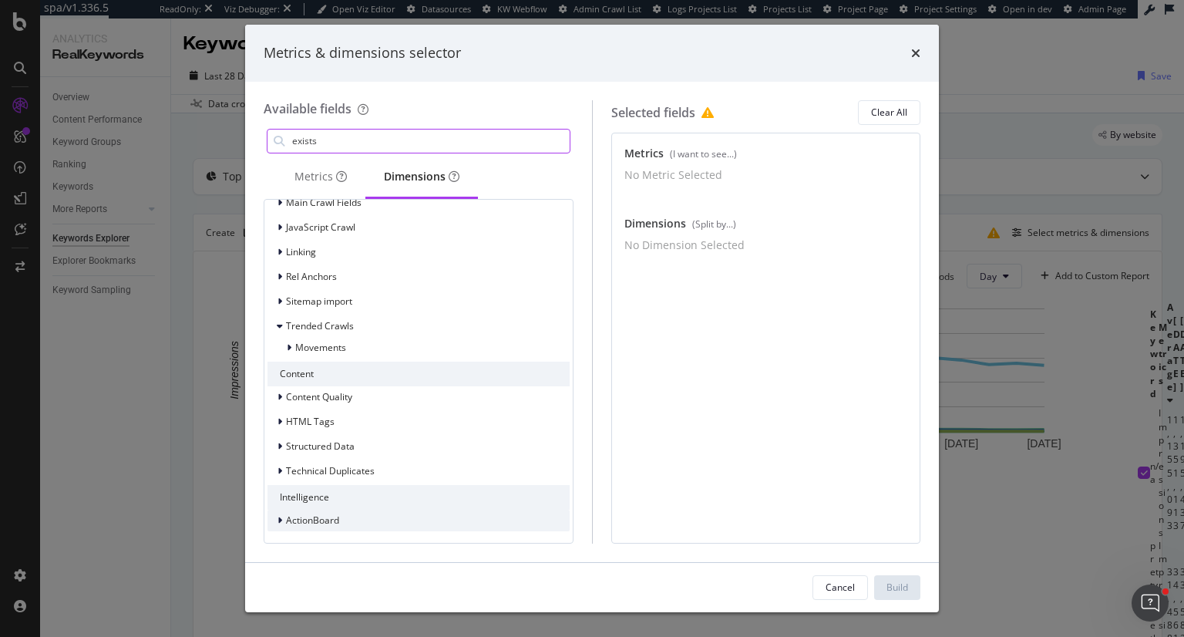
click at [280, 518] on icon "modal" at bounding box center [279, 520] width 5 height 9
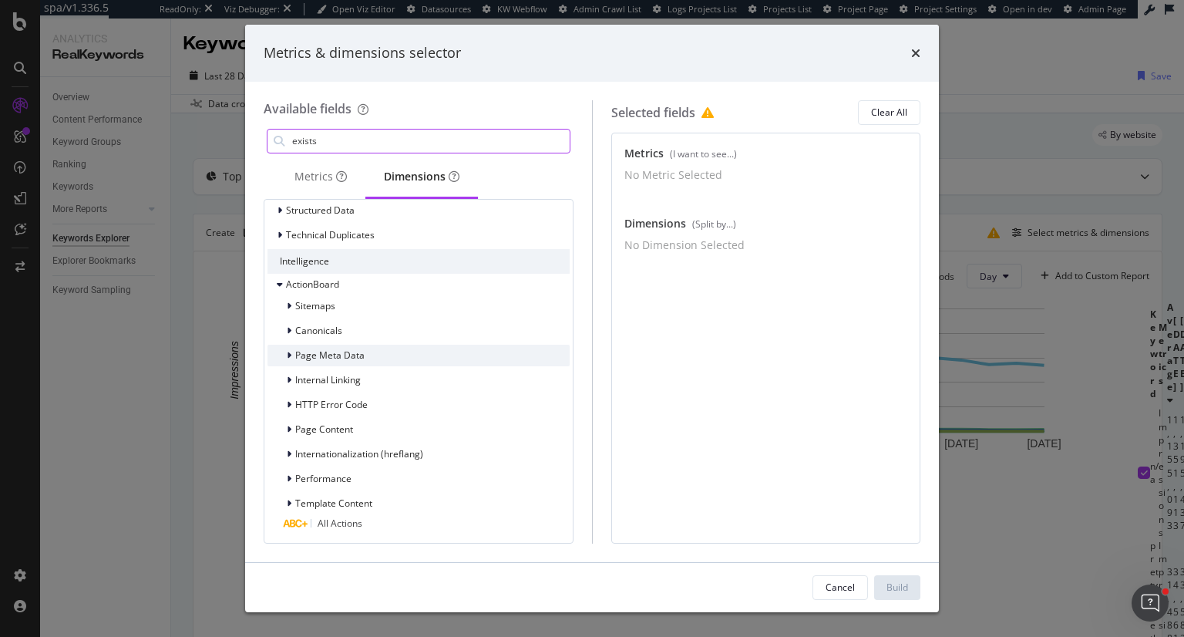
scroll to position [1132, 0]
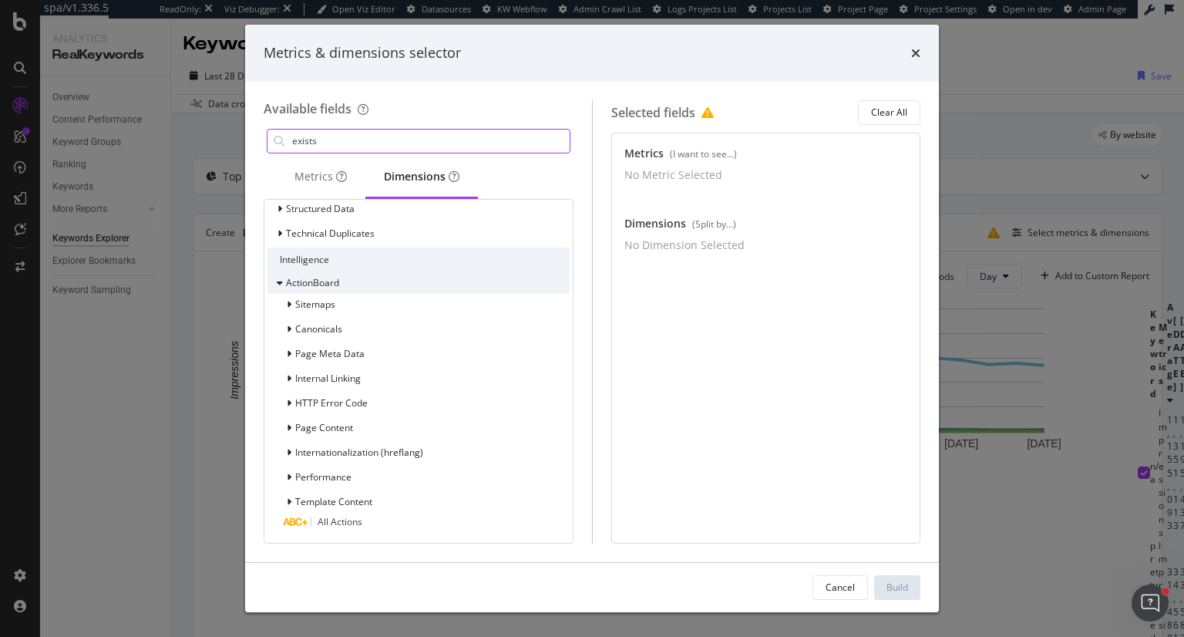
click at [277, 281] on icon "modal" at bounding box center [280, 282] width 6 height 9
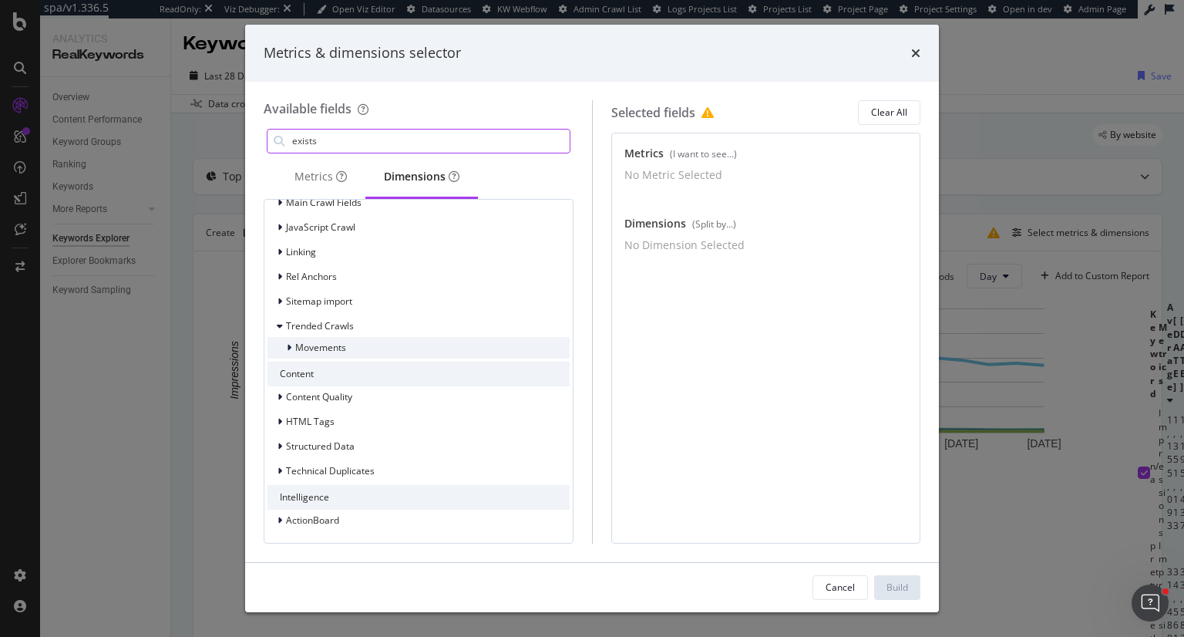
click at [289, 347] on icon "modal" at bounding box center [289, 347] width 5 height 9
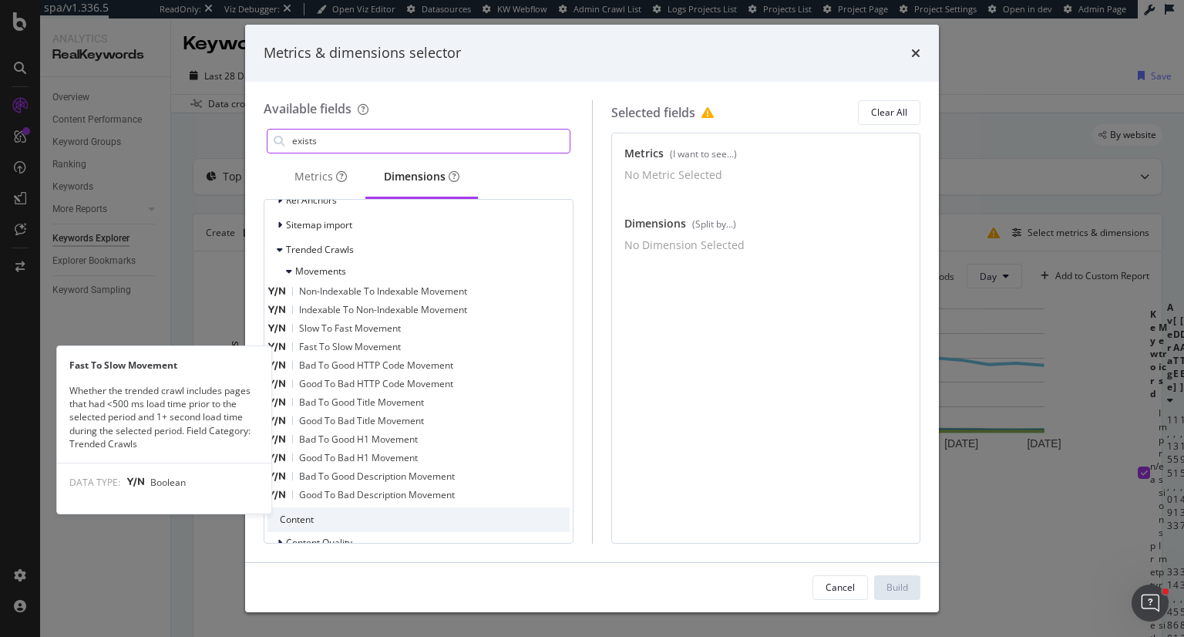
scroll to position [962, 0]
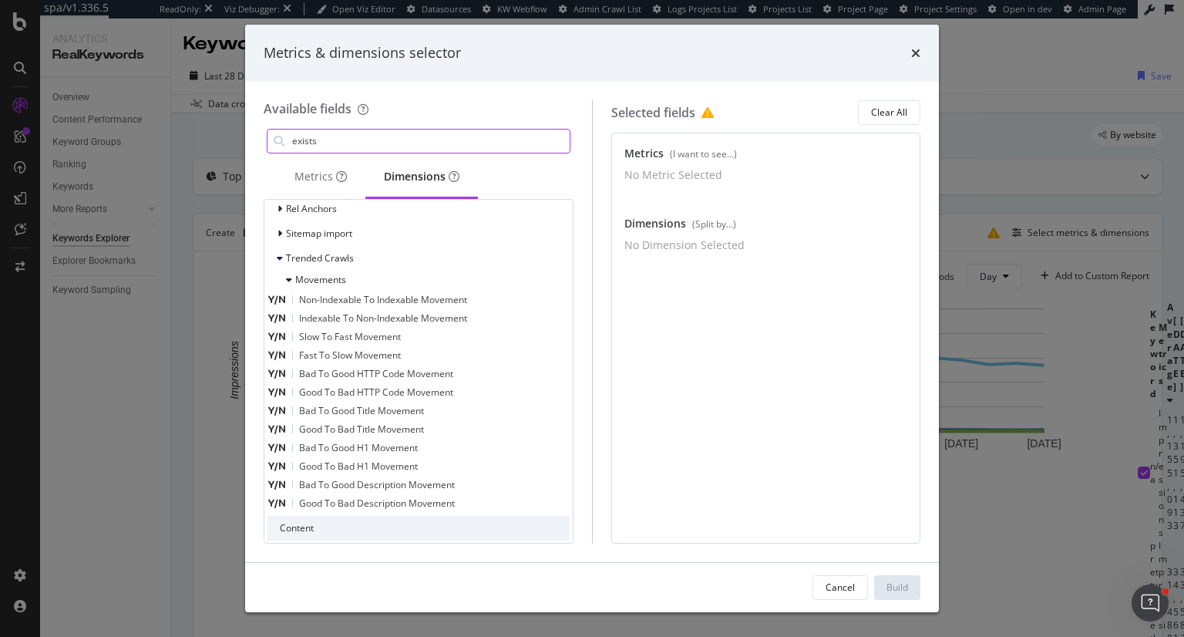
click at [284, 257] on div "modal" at bounding box center [281, 258] width 9 height 15
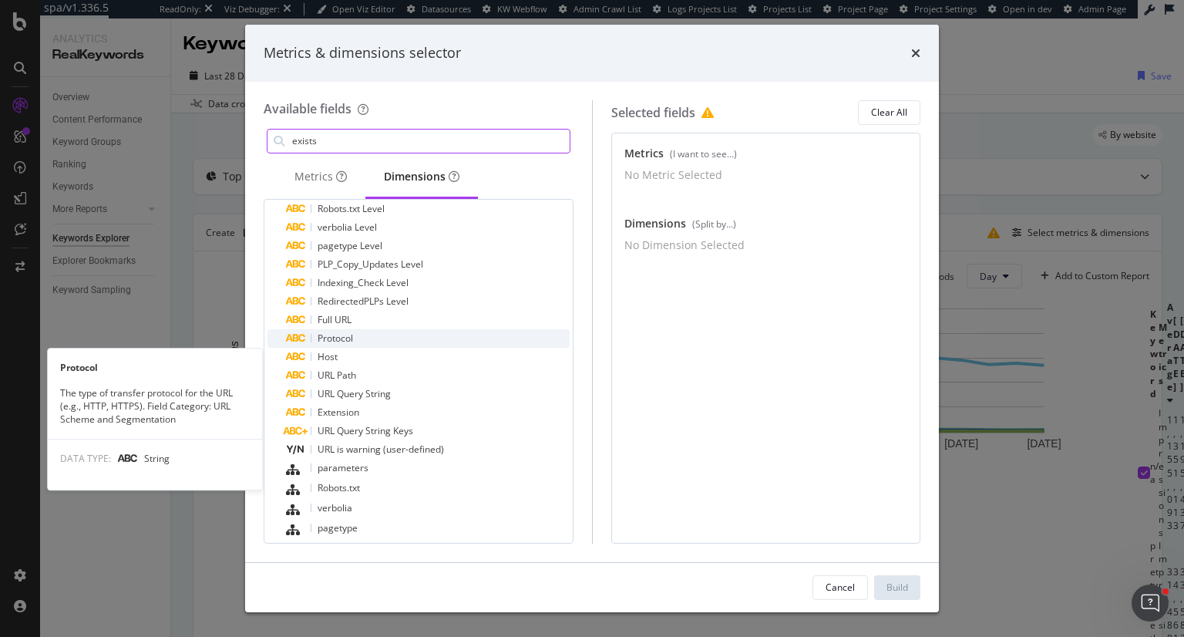
scroll to position [0, 0]
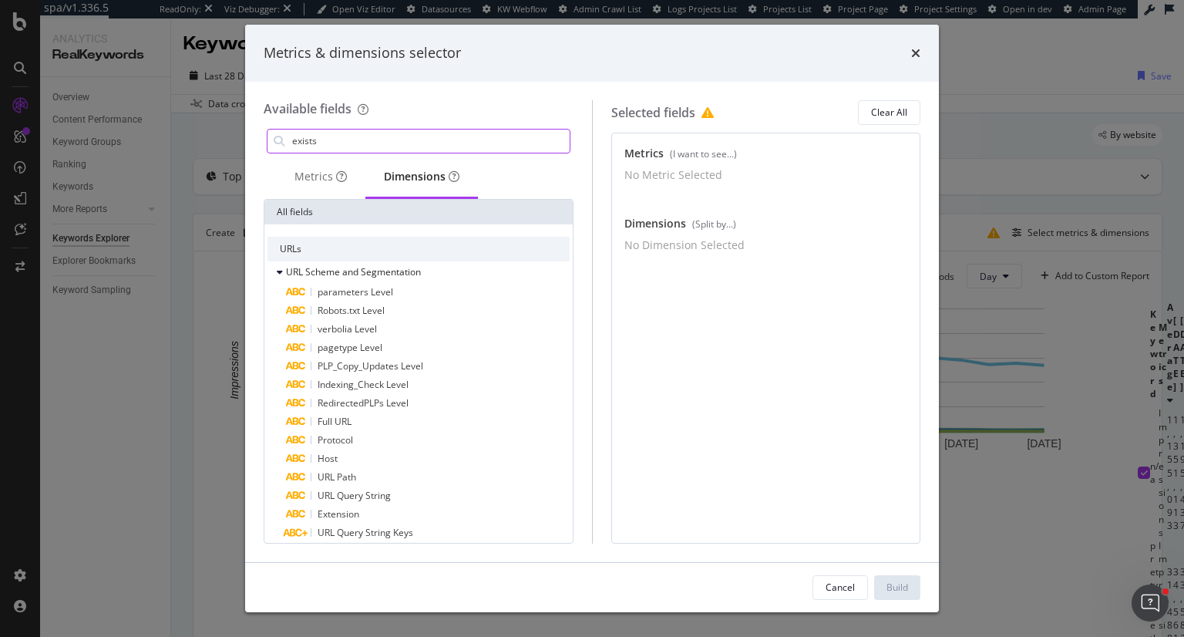
click at [409, 141] on input "exists" at bounding box center [430, 140] width 279 height 23
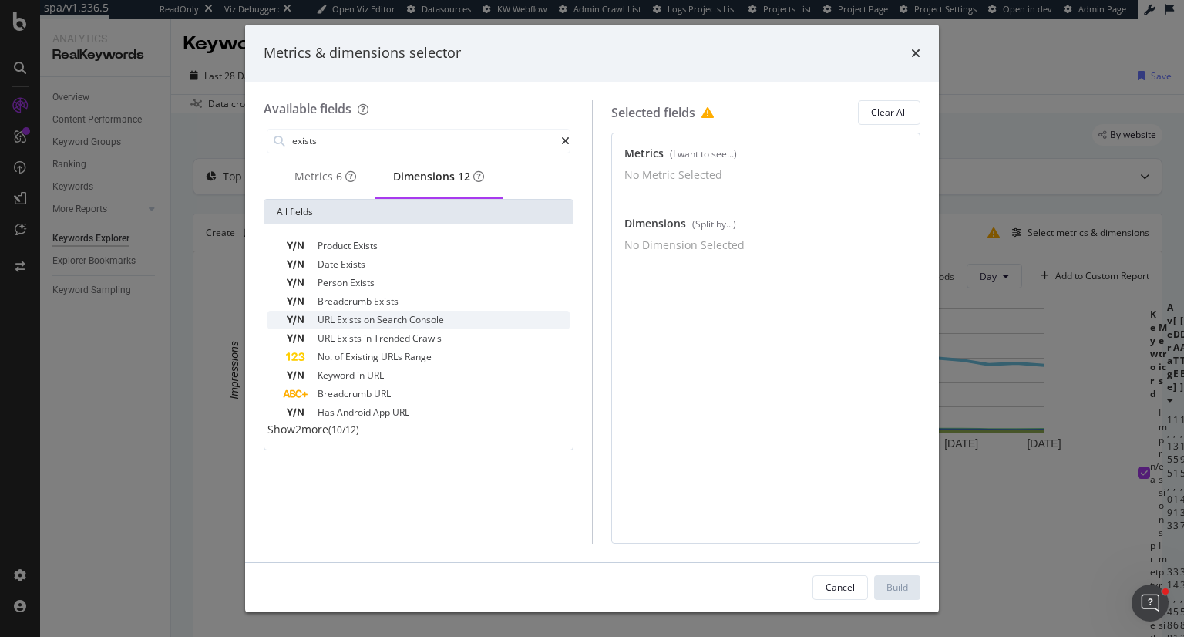
click at [423, 326] on span "Console" at bounding box center [426, 319] width 35 height 13
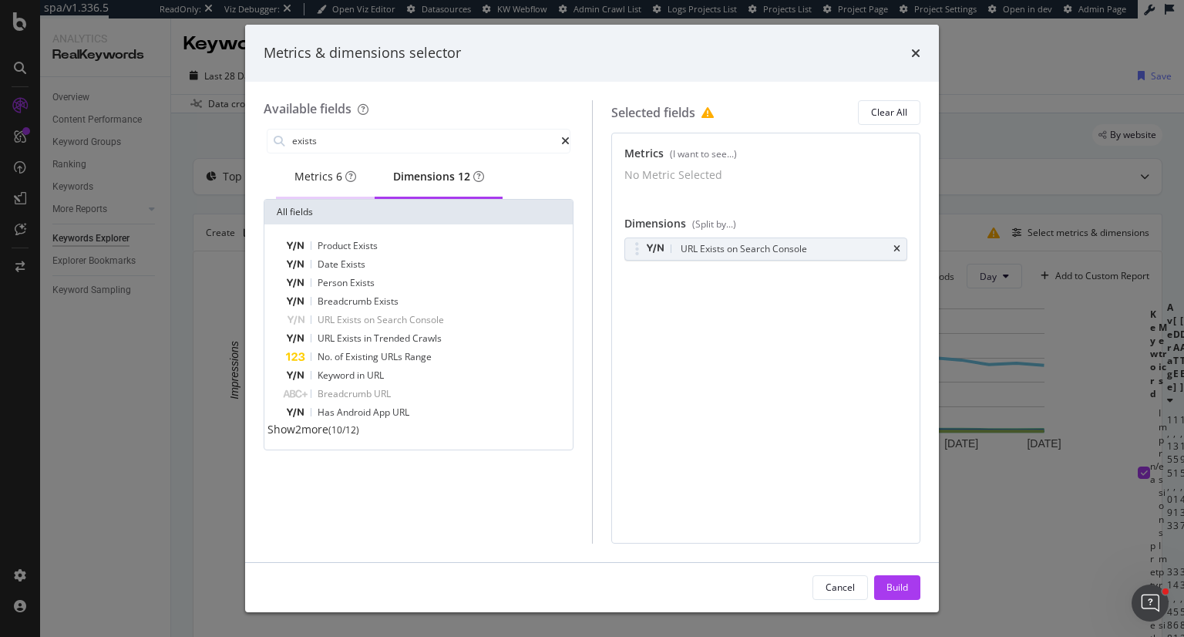
click at [327, 170] on div "Metrics 6" at bounding box center [325, 176] width 62 height 15
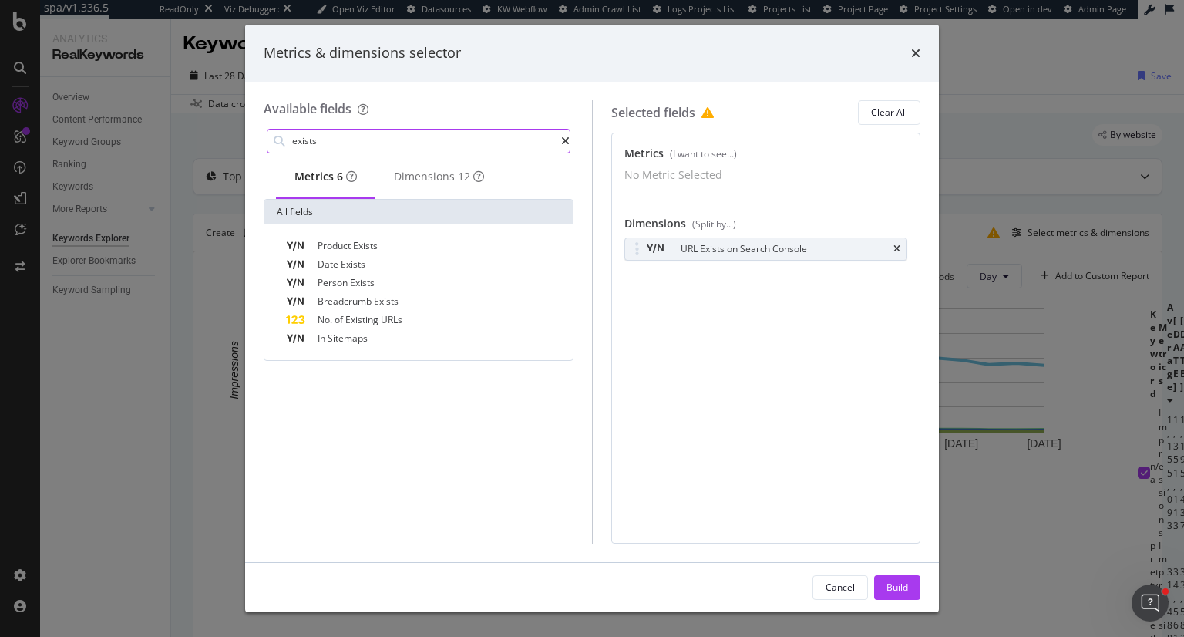
click at [341, 133] on input "exists" at bounding box center [426, 140] width 271 height 23
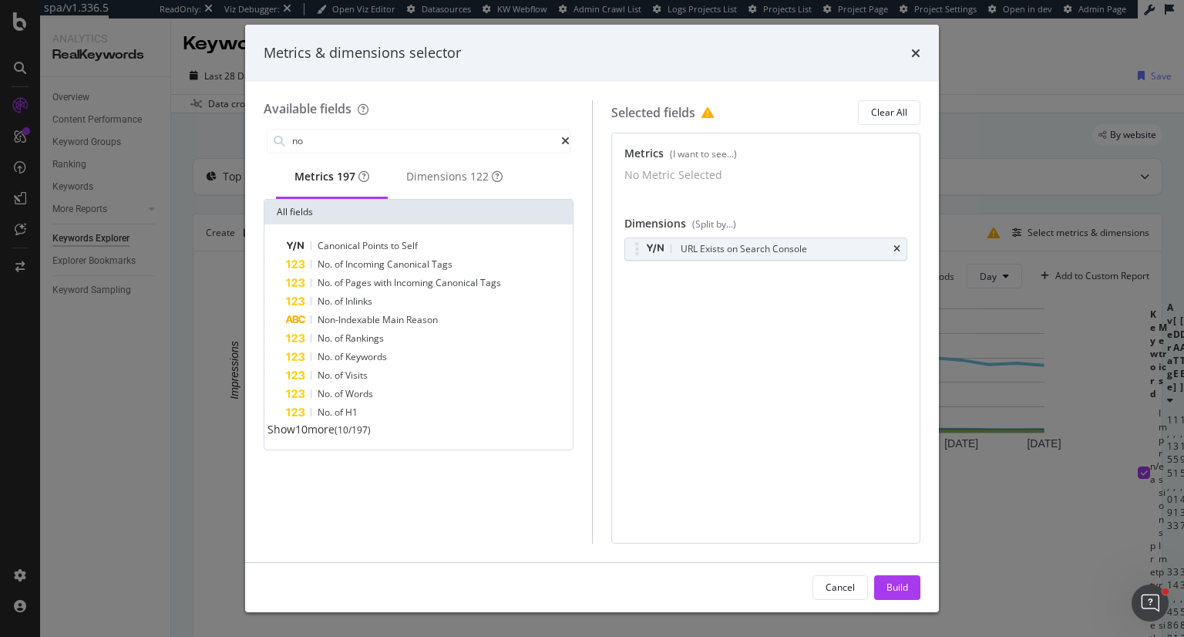
click at [316, 436] on span "Show 10 more" at bounding box center [300, 429] width 67 height 15
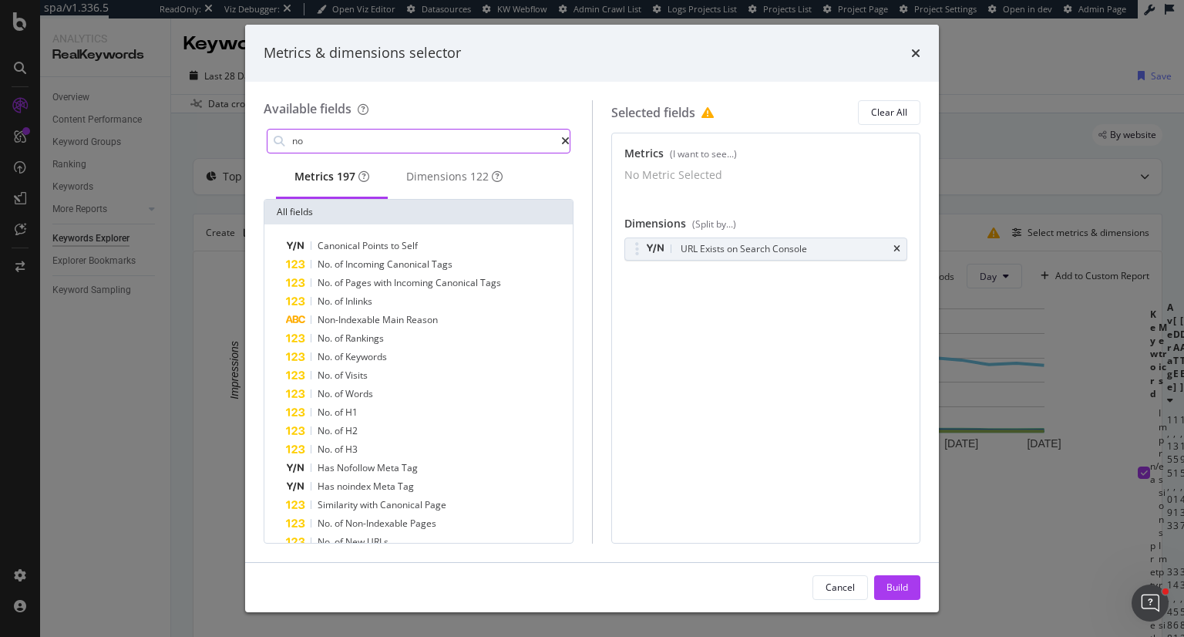
click at [370, 143] on input "no" at bounding box center [426, 140] width 271 height 23
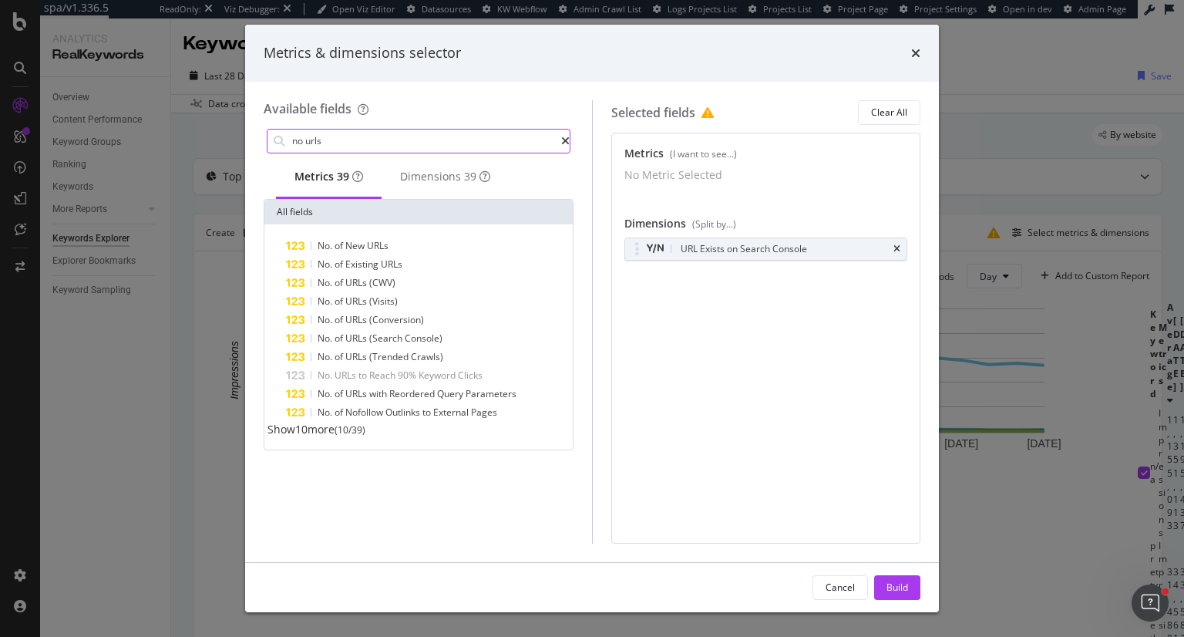
type input "no urls"
click at [323, 435] on span "Show 10 more" at bounding box center [300, 429] width 67 height 15
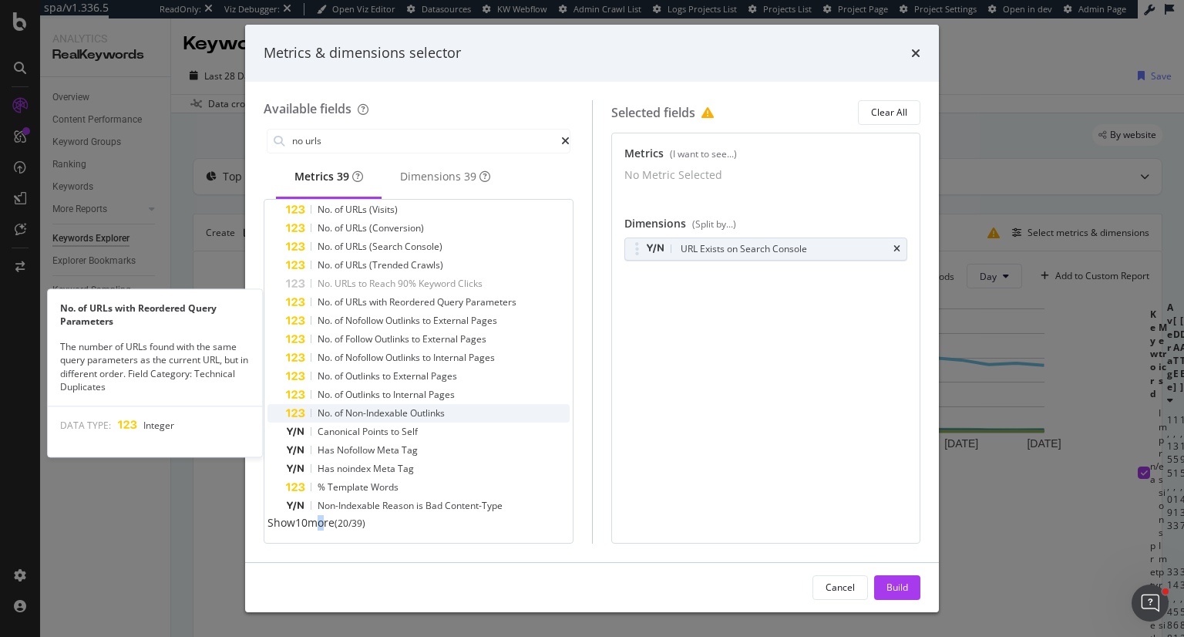
scroll to position [103, 0]
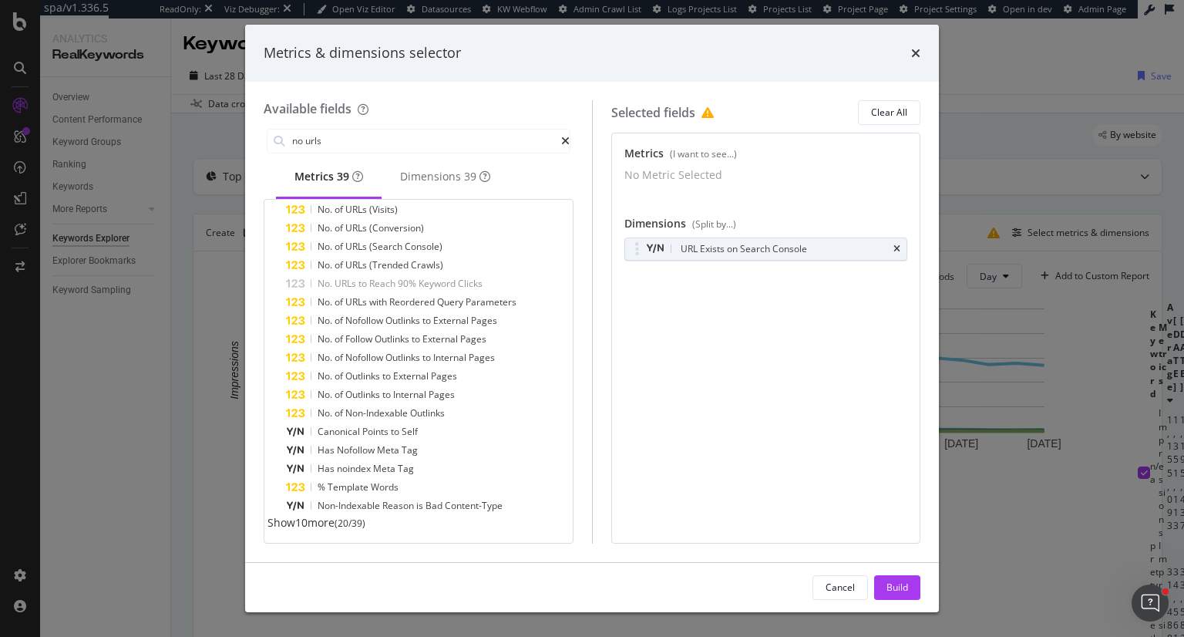
click at [330, 528] on span "Show 10 more" at bounding box center [300, 522] width 67 height 15
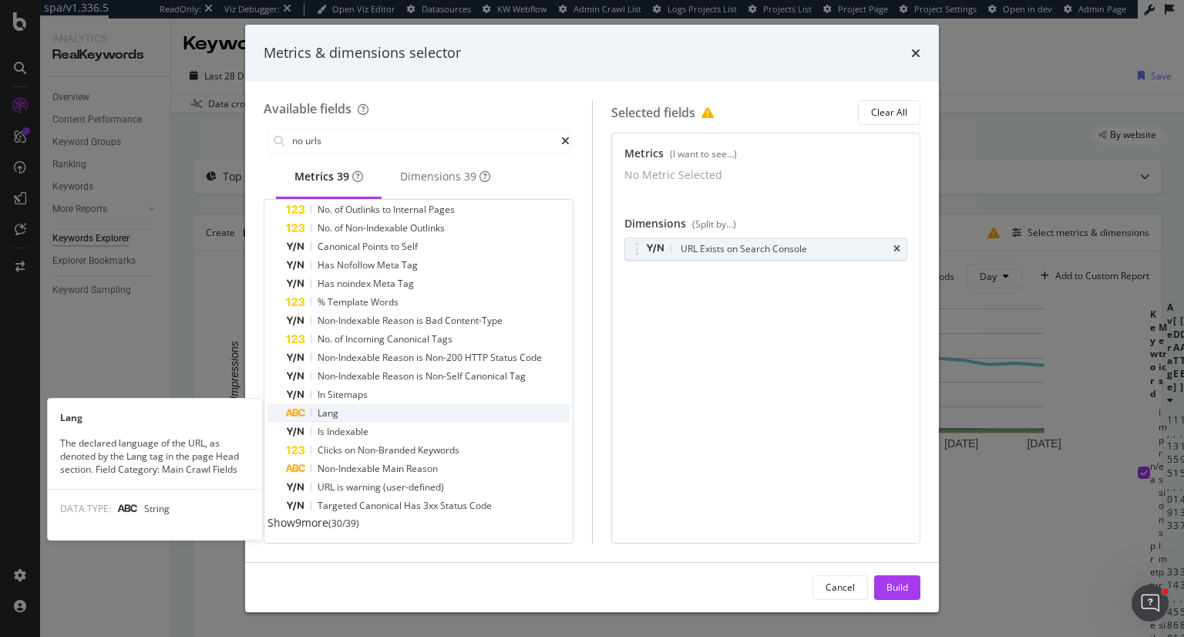
scroll to position [288, 0]
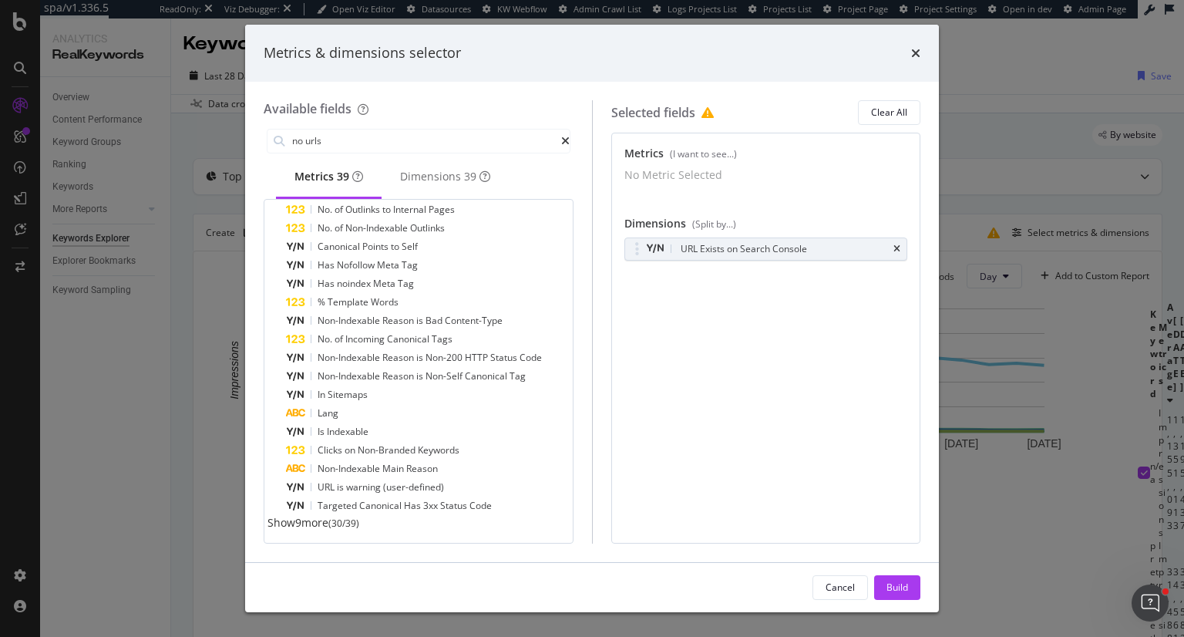
click at [328, 516] on span "Show 9 more" at bounding box center [297, 522] width 61 height 15
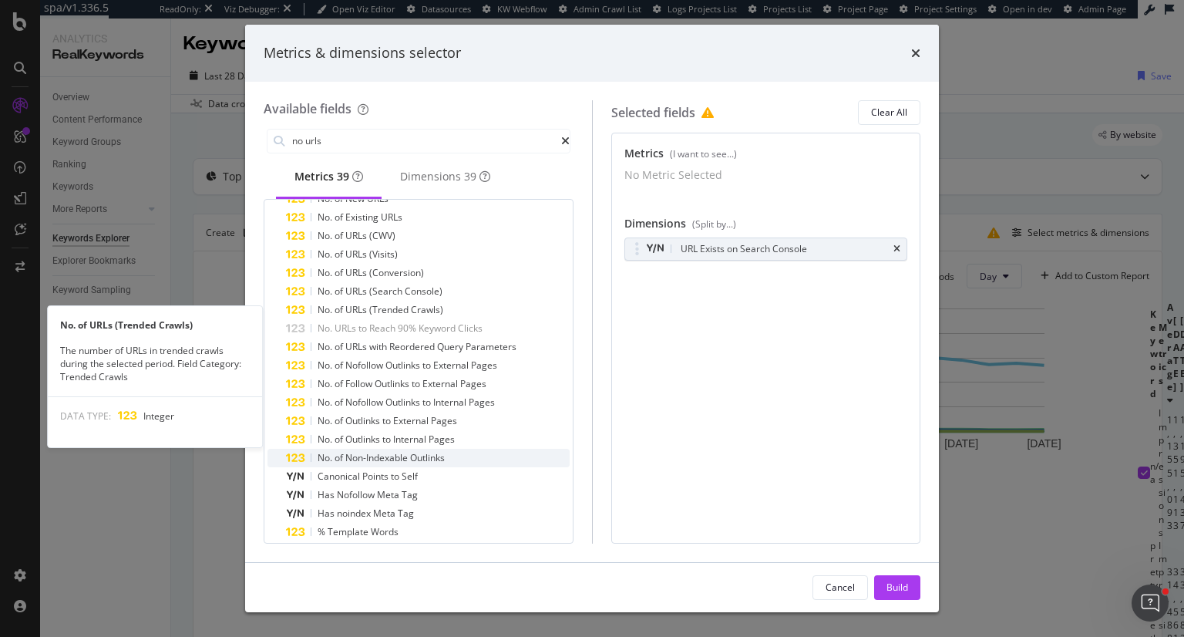
scroll to position [0, 0]
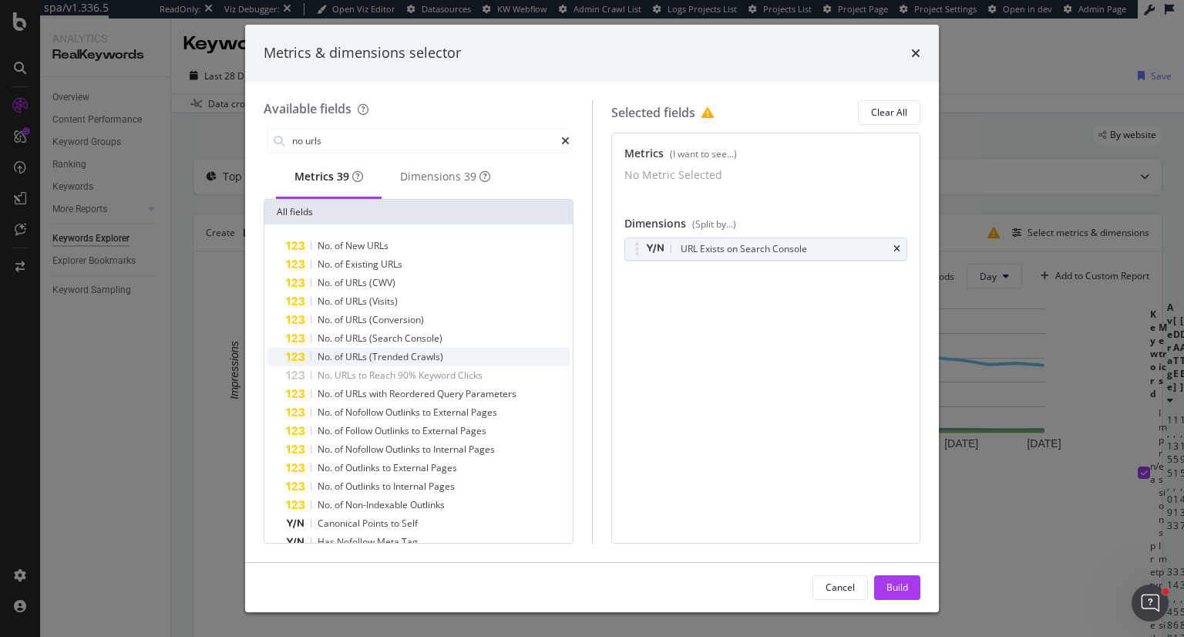
click at [450, 363] on div "No. of URLs (Trended Crawls)" at bounding box center [428, 357] width 284 height 18
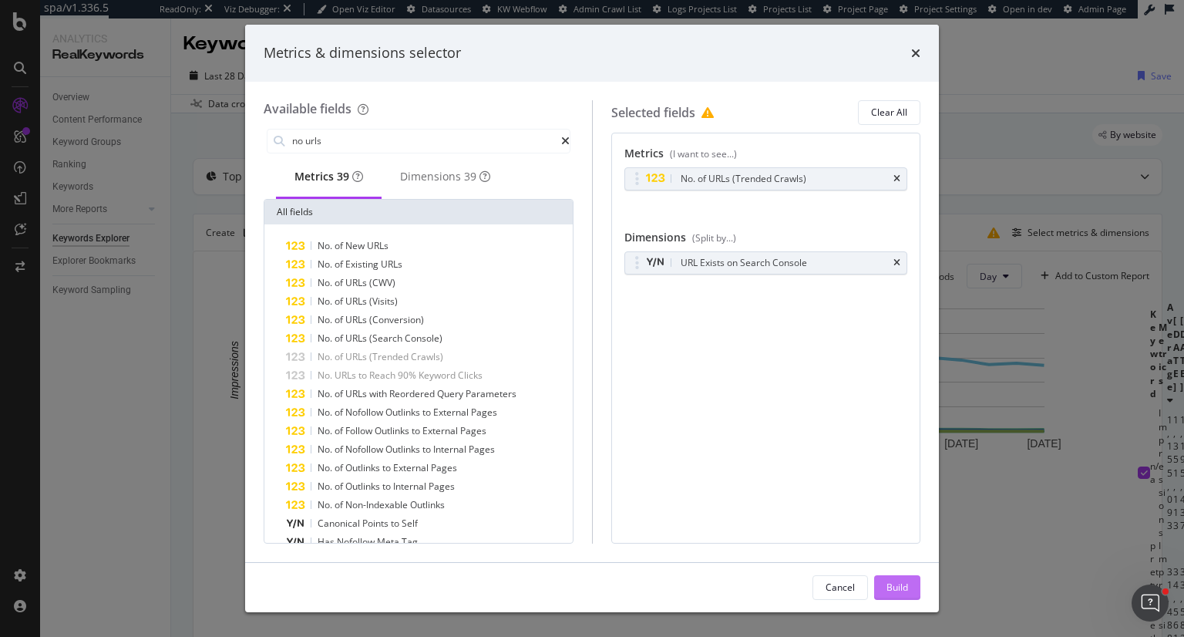
click at [906, 590] on div "Build" at bounding box center [897, 586] width 22 height 13
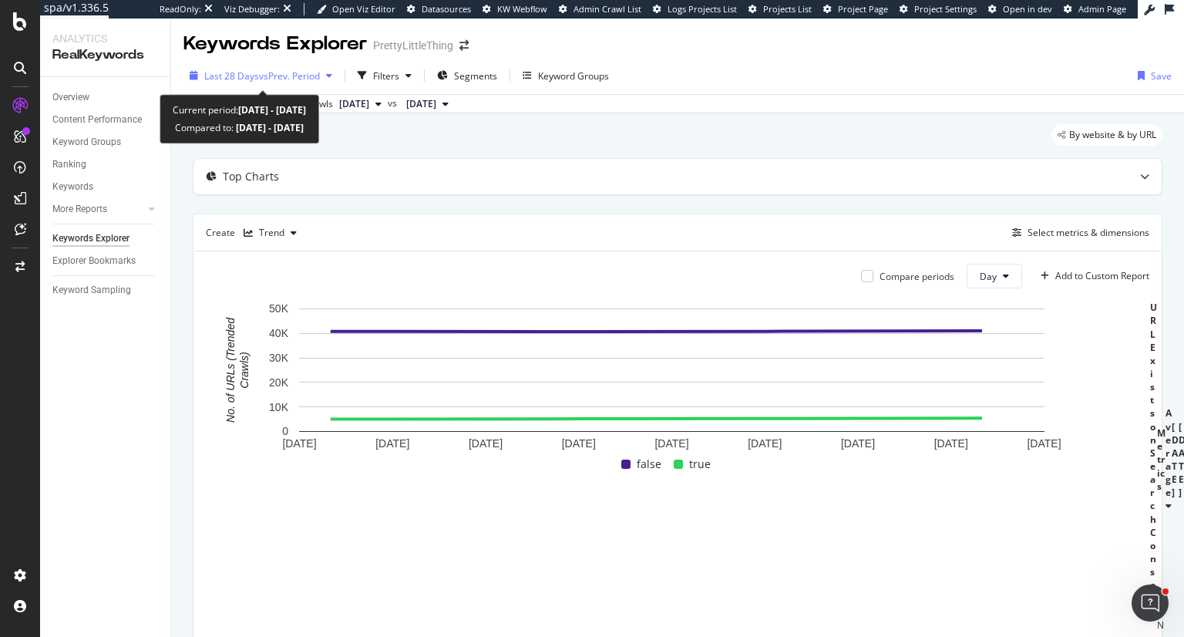
click at [247, 73] on span "Last 28 Days" at bounding box center [231, 75] width 55 height 13
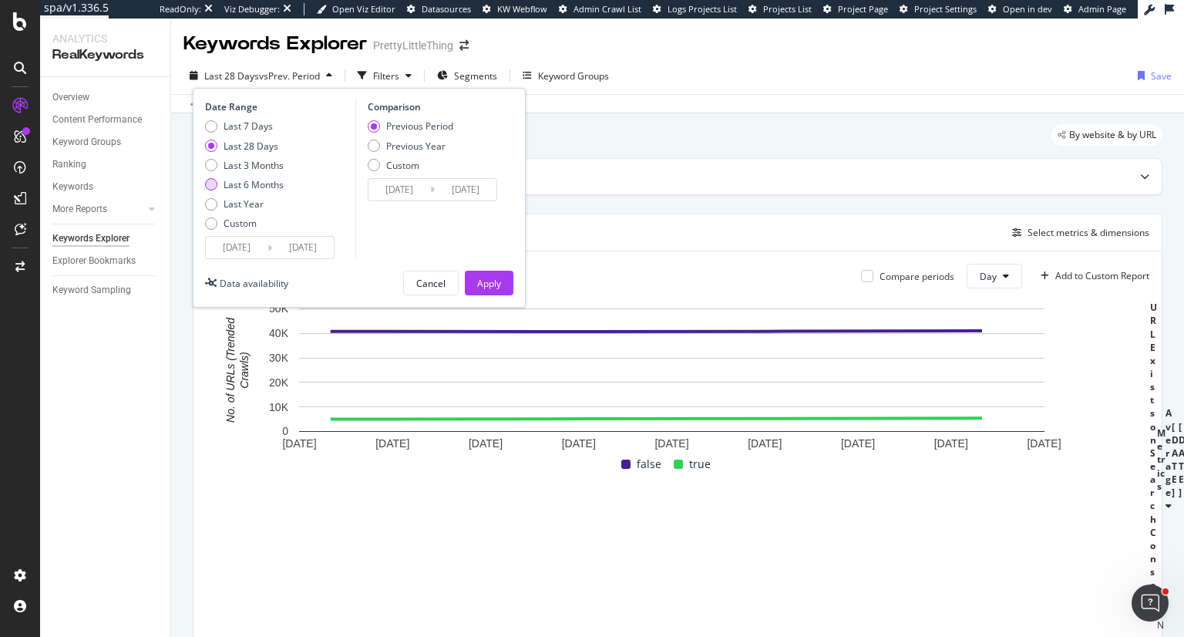
click at [247, 180] on div "Last 6 Months" at bounding box center [254, 184] width 60 height 13
type input "[DATE]"
click at [489, 278] on div "Apply" at bounding box center [489, 283] width 24 height 13
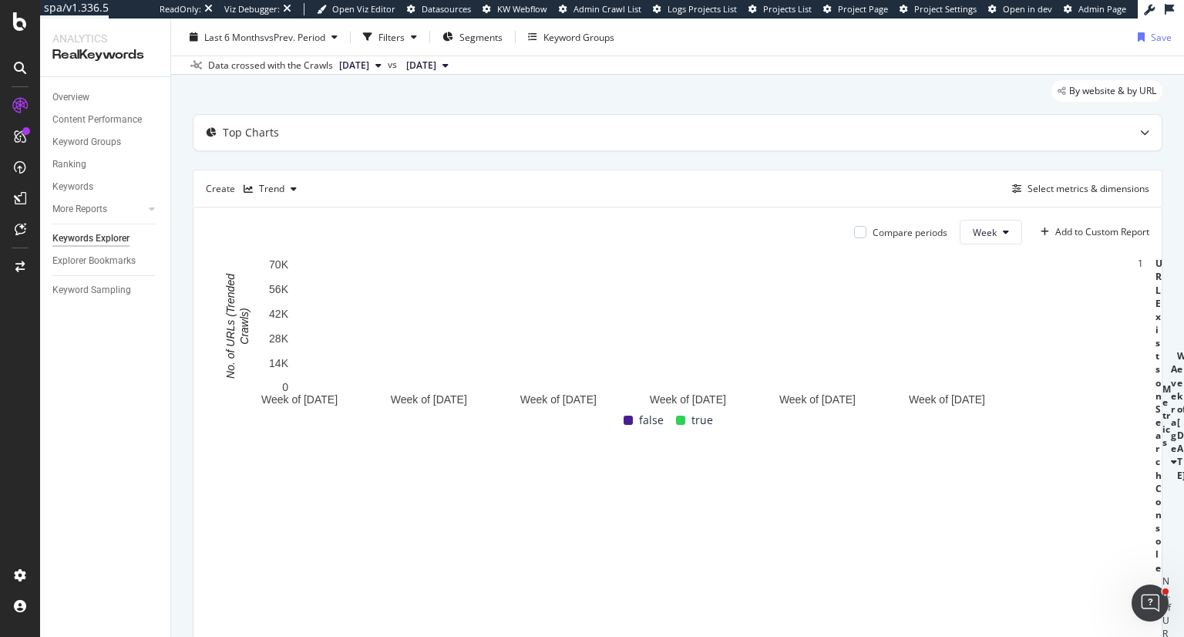
scroll to position [77, 0]
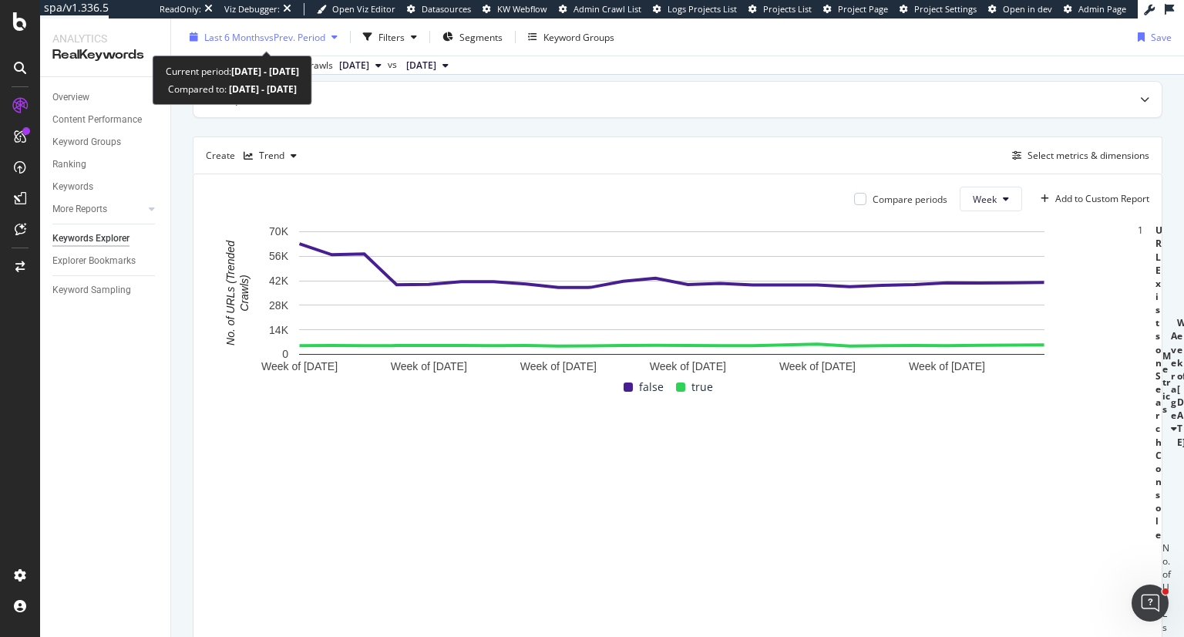
click at [260, 39] on span "Last 6 Months" at bounding box center [234, 36] width 60 height 13
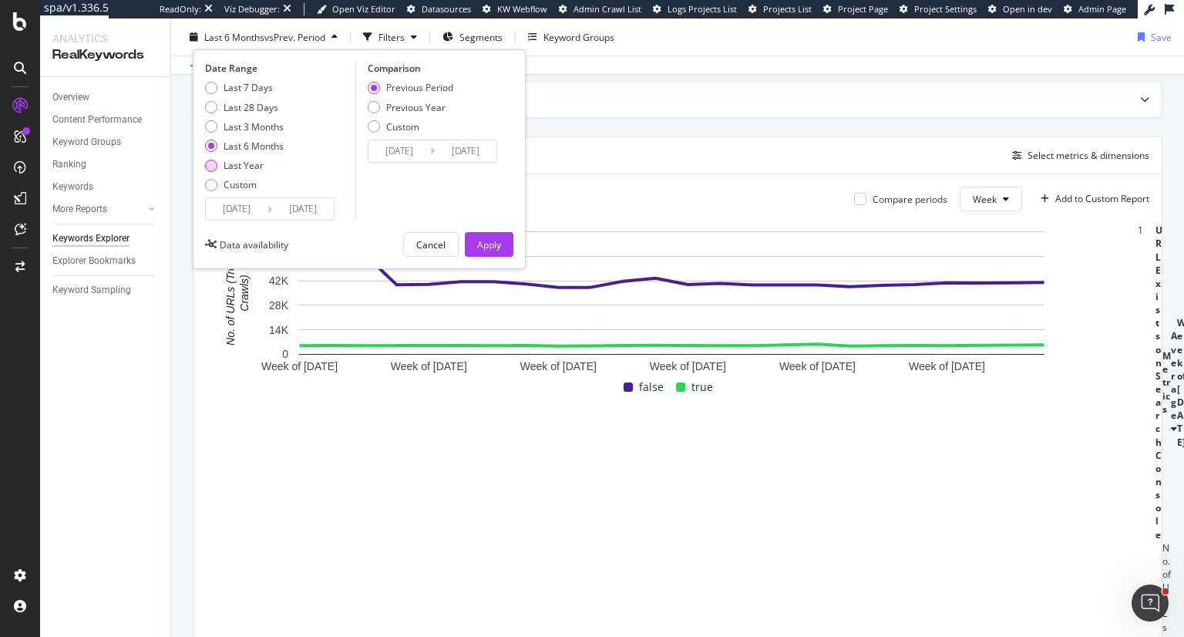
click at [244, 161] on div "Last Year" at bounding box center [244, 165] width 40 height 13
type input "[DATE]"
click at [496, 247] on div "Apply" at bounding box center [489, 243] width 24 height 13
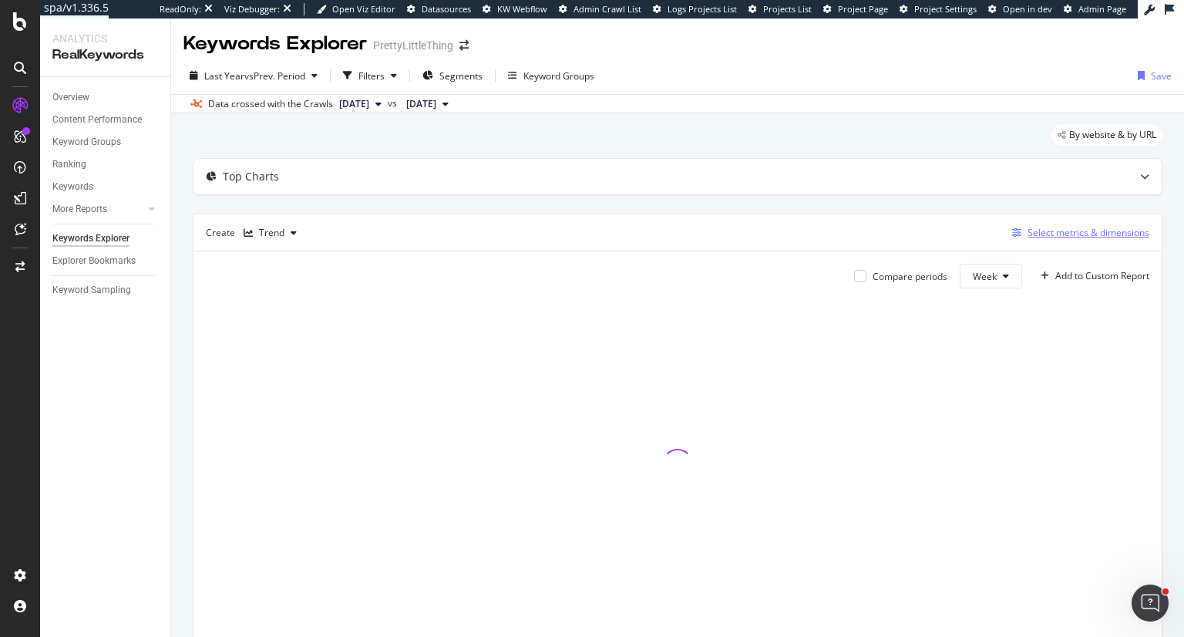
click at [1083, 235] on div "Select metrics & dimensions" at bounding box center [1088, 232] width 122 height 13
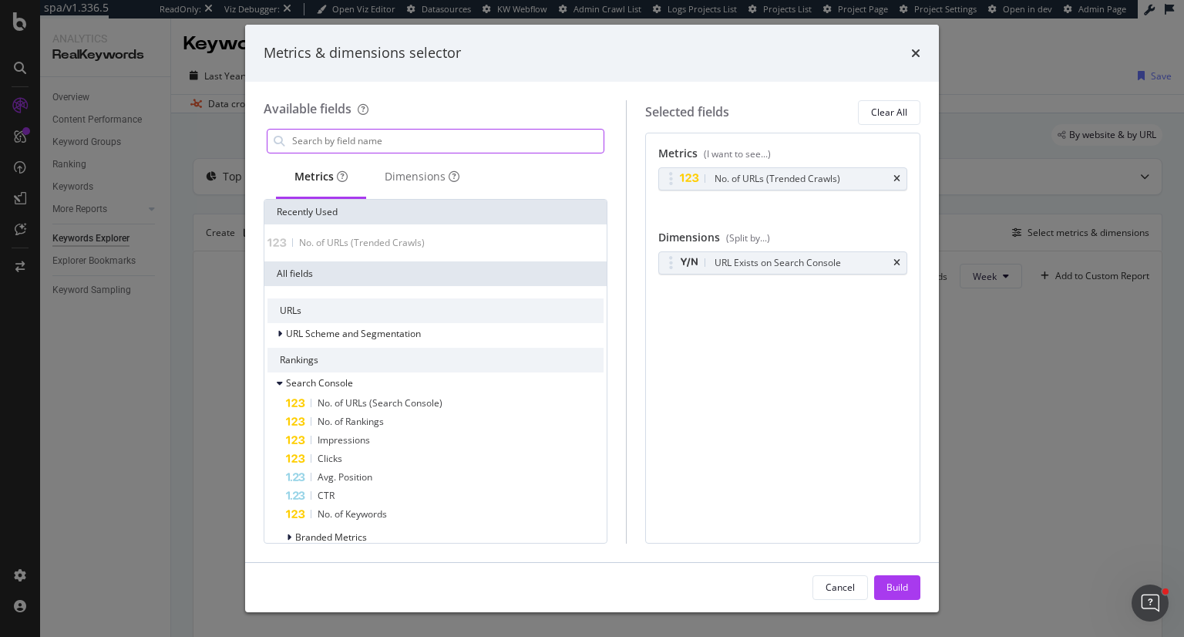
click at [484, 142] on input "modal" at bounding box center [447, 140] width 313 height 23
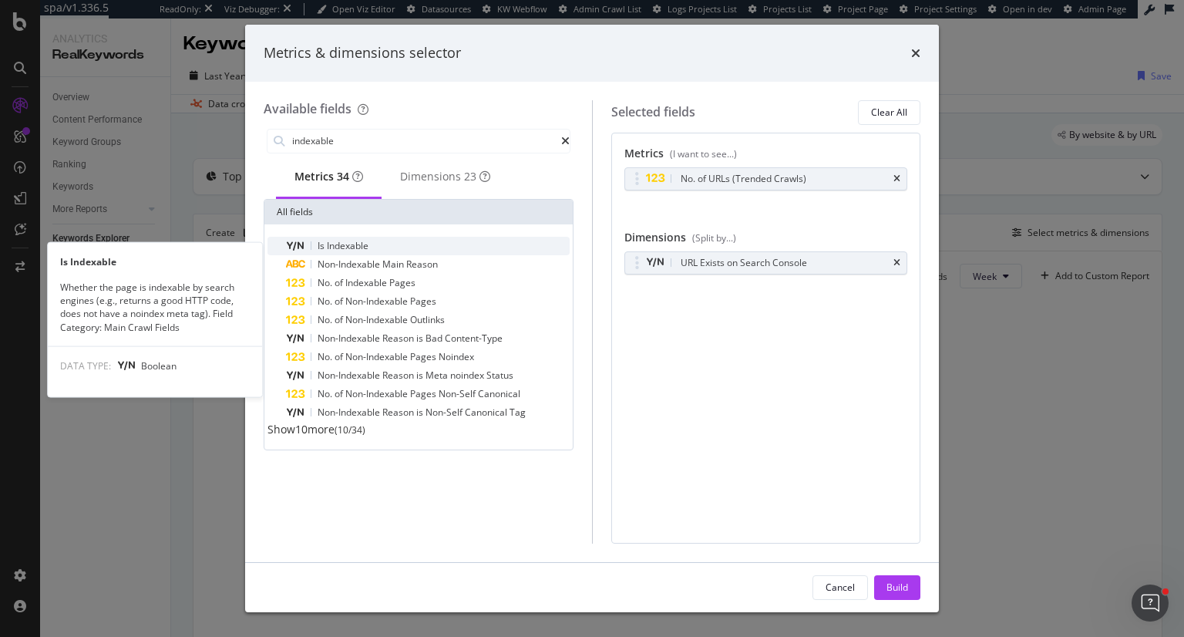
type input "indexable"
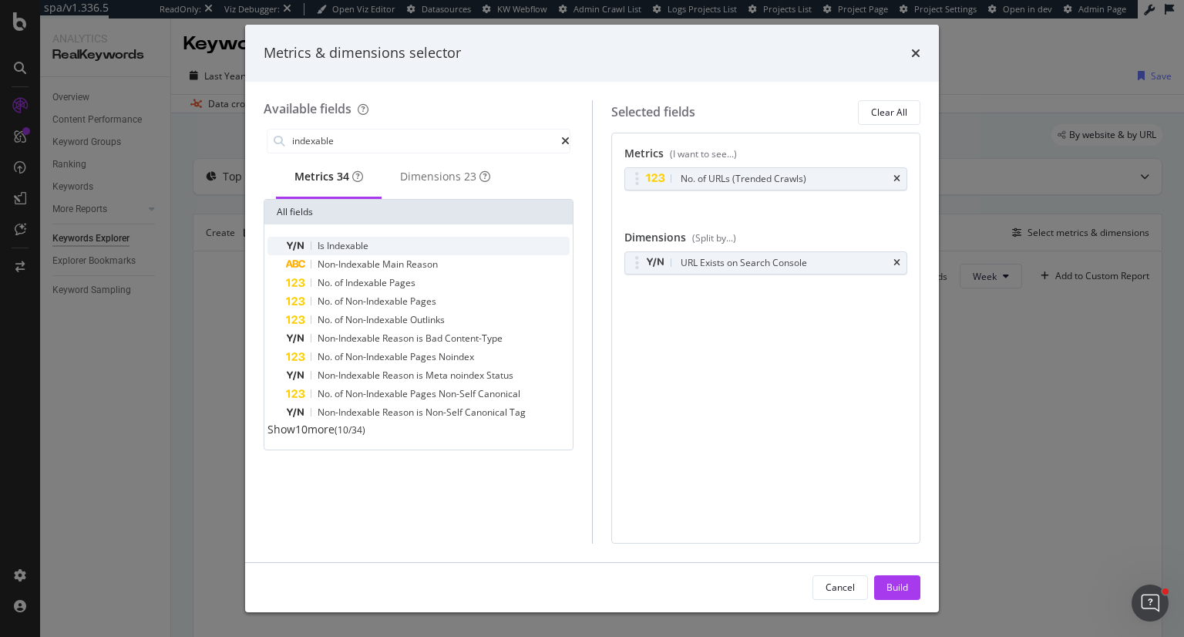
click at [368, 247] on span "Indexable" at bounding box center [348, 245] width 42 height 13
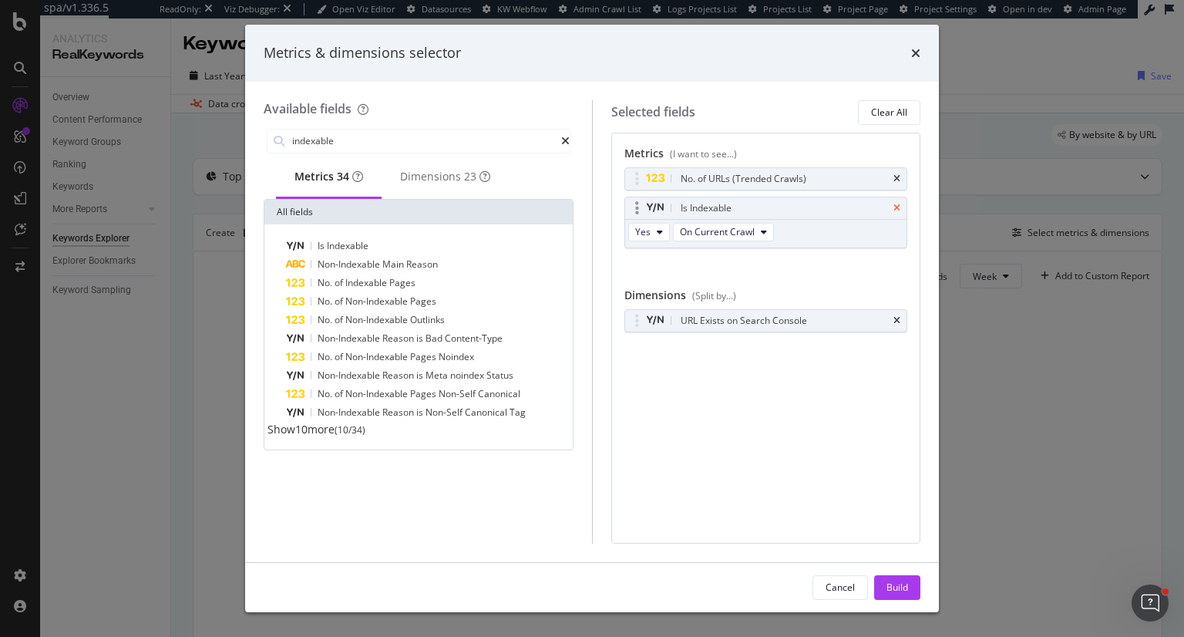
click at [897, 208] on icon "times" at bounding box center [896, 207] width 7 height 9
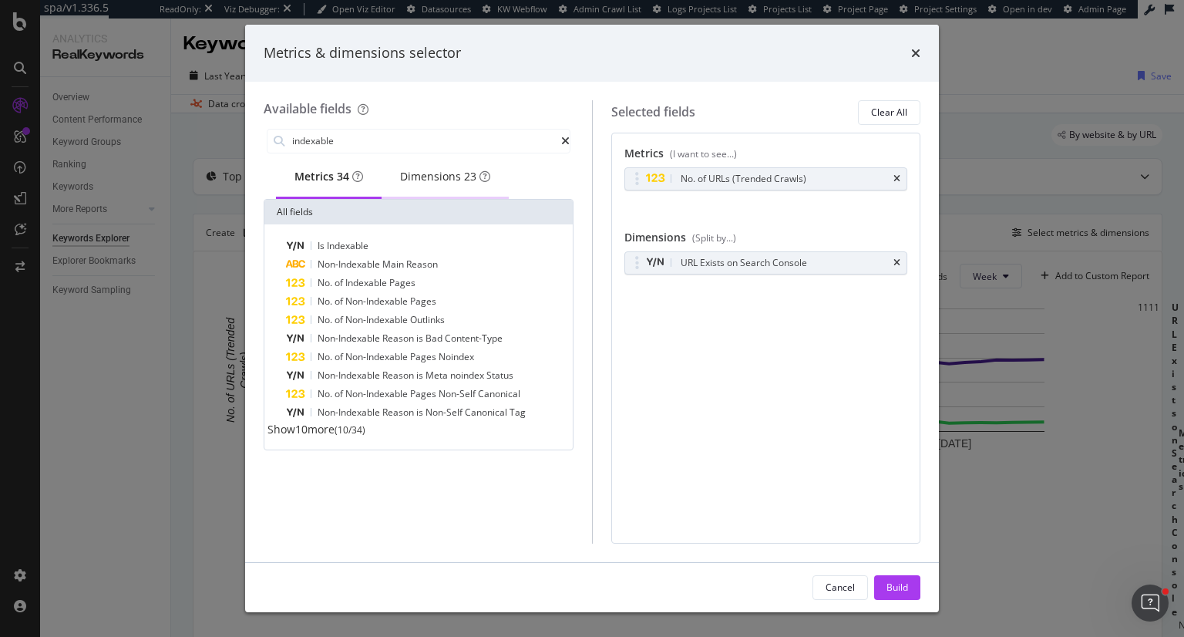
click at [446, 179] on div "Dimensions 23" at bounding box center [445, 176] width 90 height 15
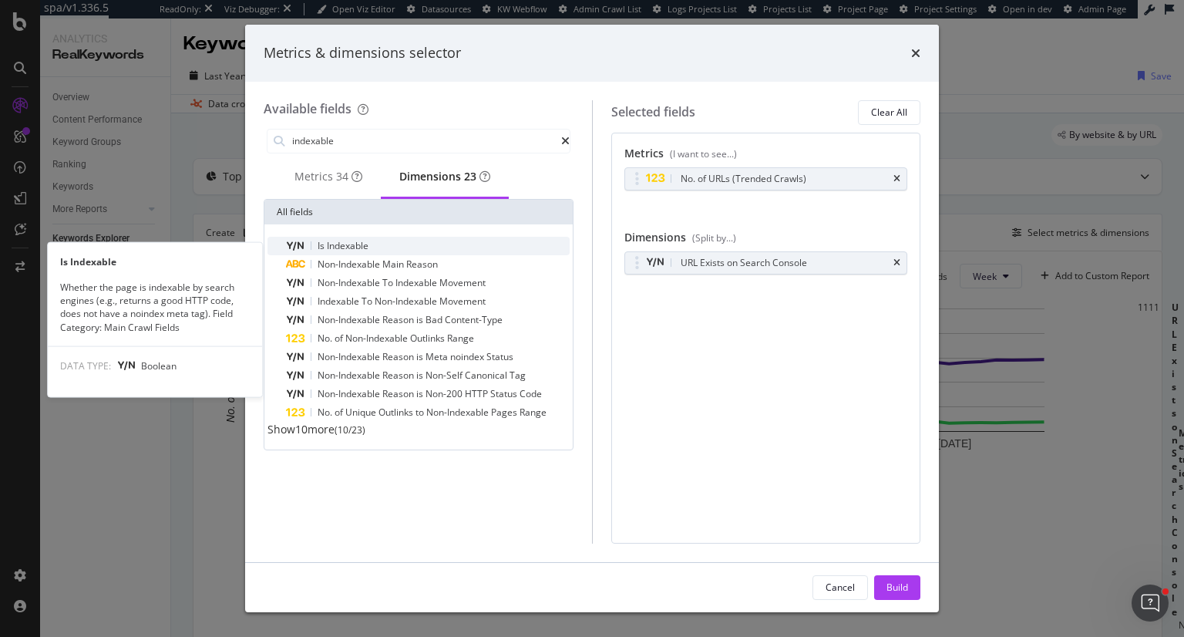
click at [364, 247] on span "Indexable" at bounding box center [348, 245] width 42 height 13
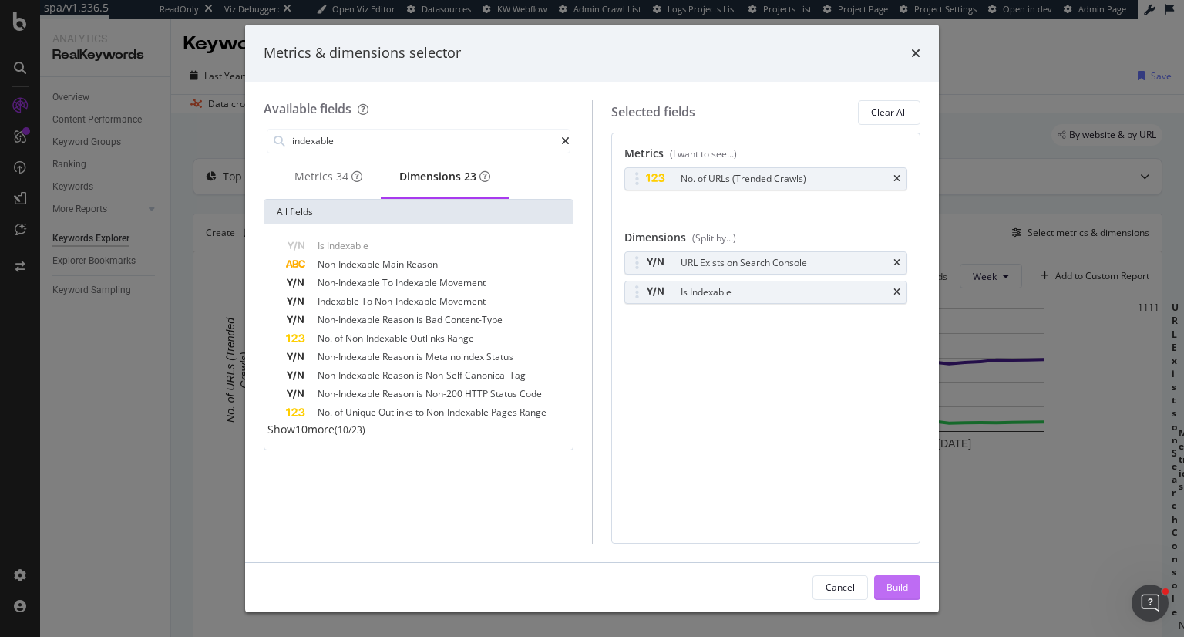
click at [903, 587] on div "Build" at bounding box center [897, 586] width 22 height 13
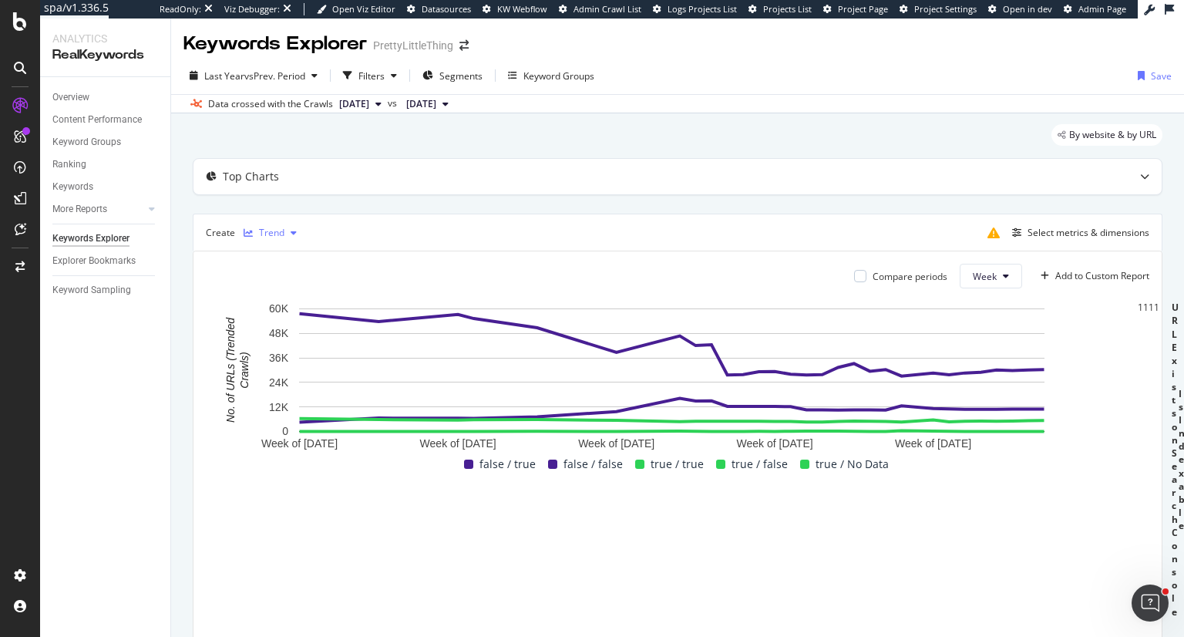
click at [277, 228] on div "Trend" at bounding box center [271, 232] width 25 height 9
click at [284, 262] on div "Table" at bounding box center [286, 257] width 24 height 13
